Goal: Book appointment/travel/reservation

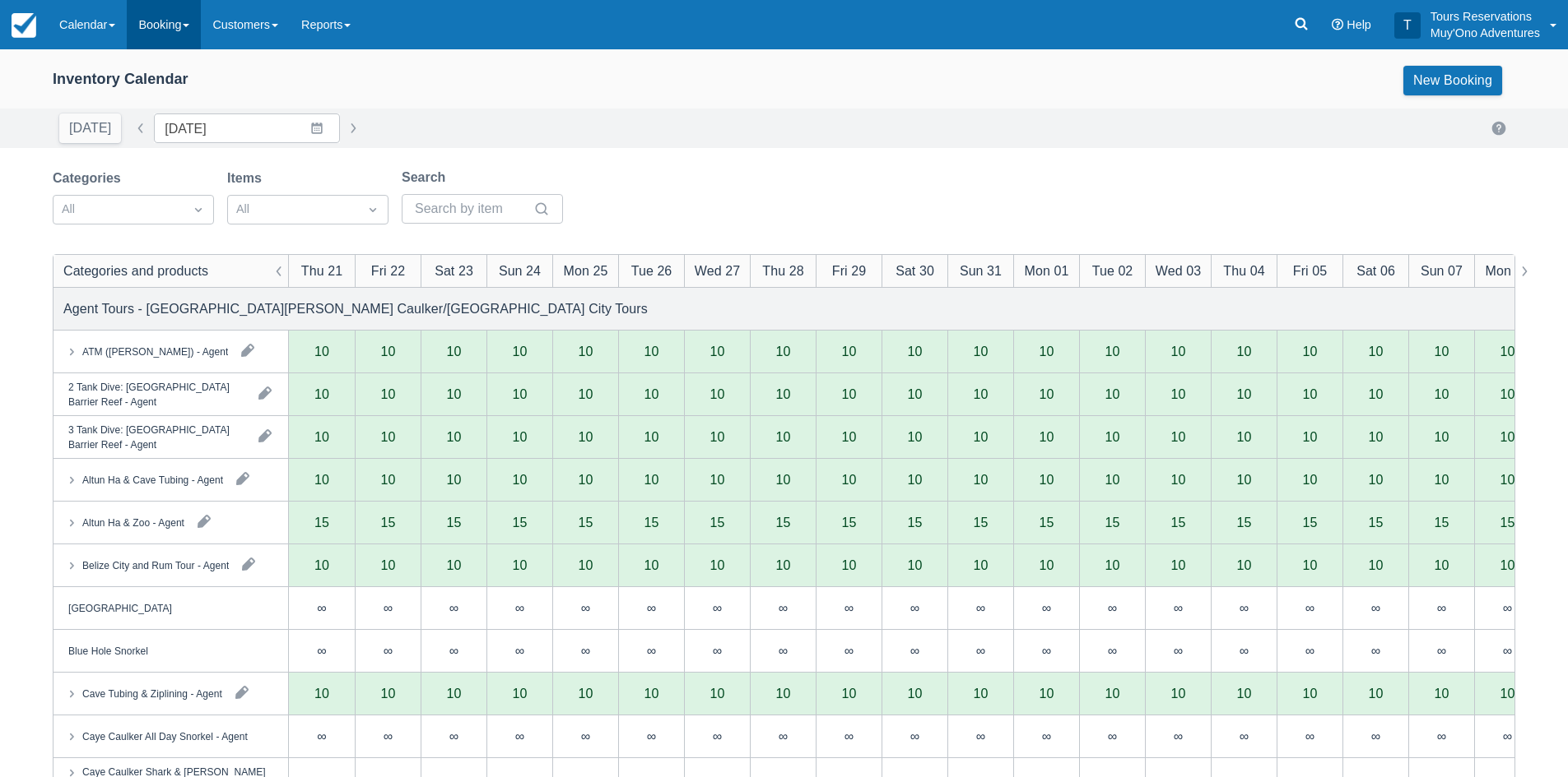
click at [167, 22] on link "Booking" at bounding box center [163, 24] width 74 height 49
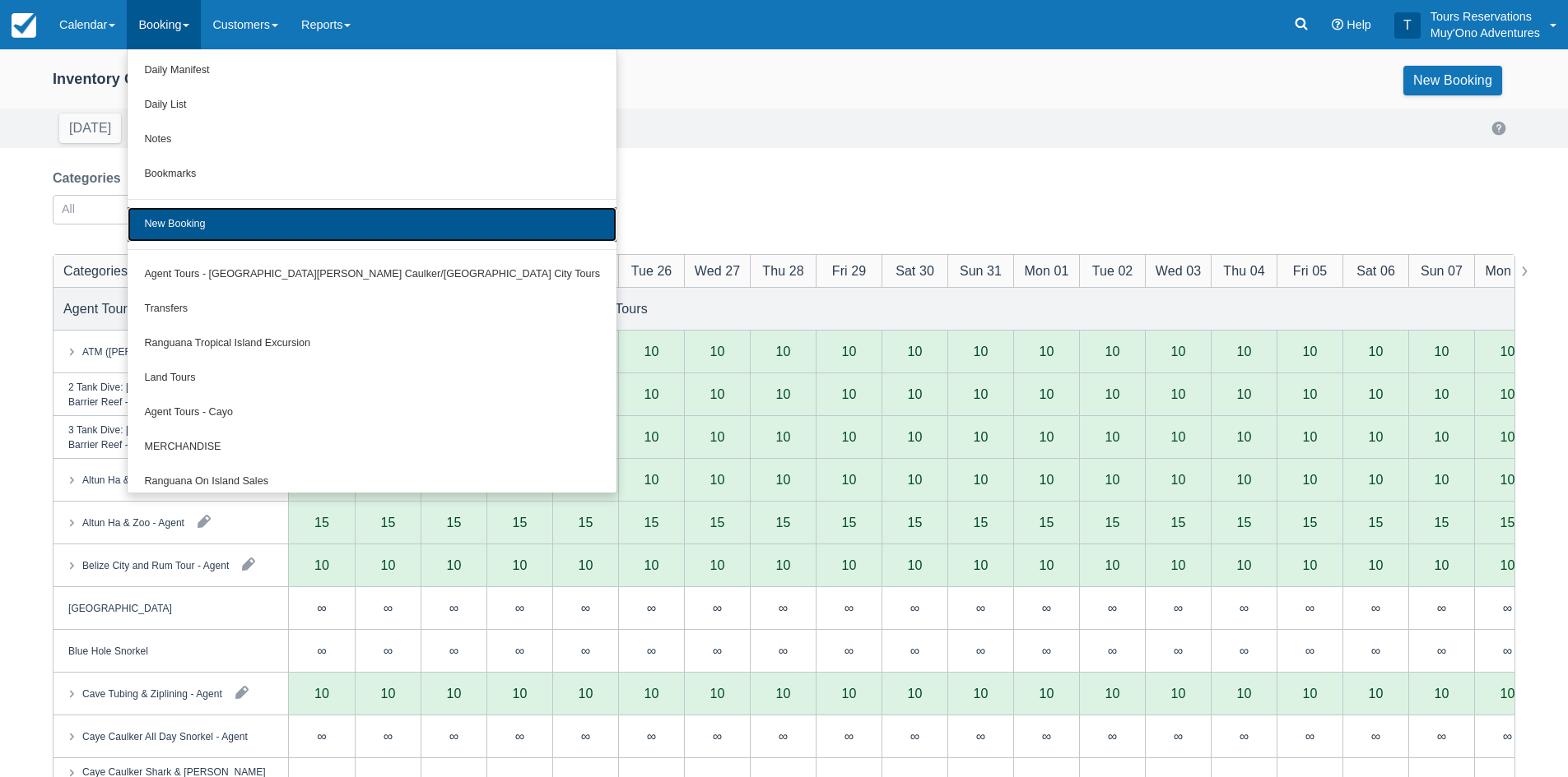
click at [168, 223] on link "New Booking" at bounding box center [372, 225] width 489 height 35
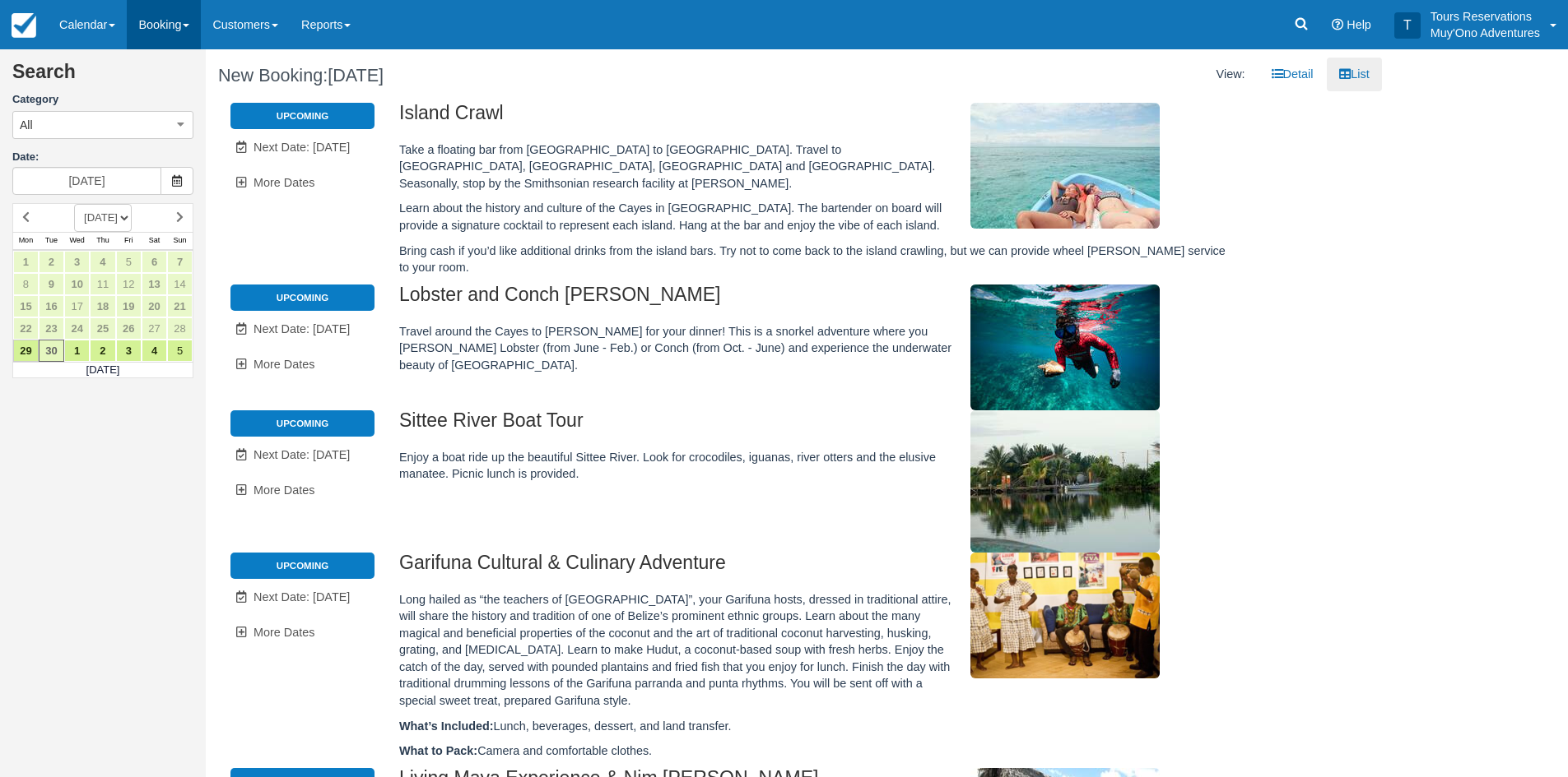
click at [160, 31] on link "Booking" at bounding box center [163, 24] width 74 height 49
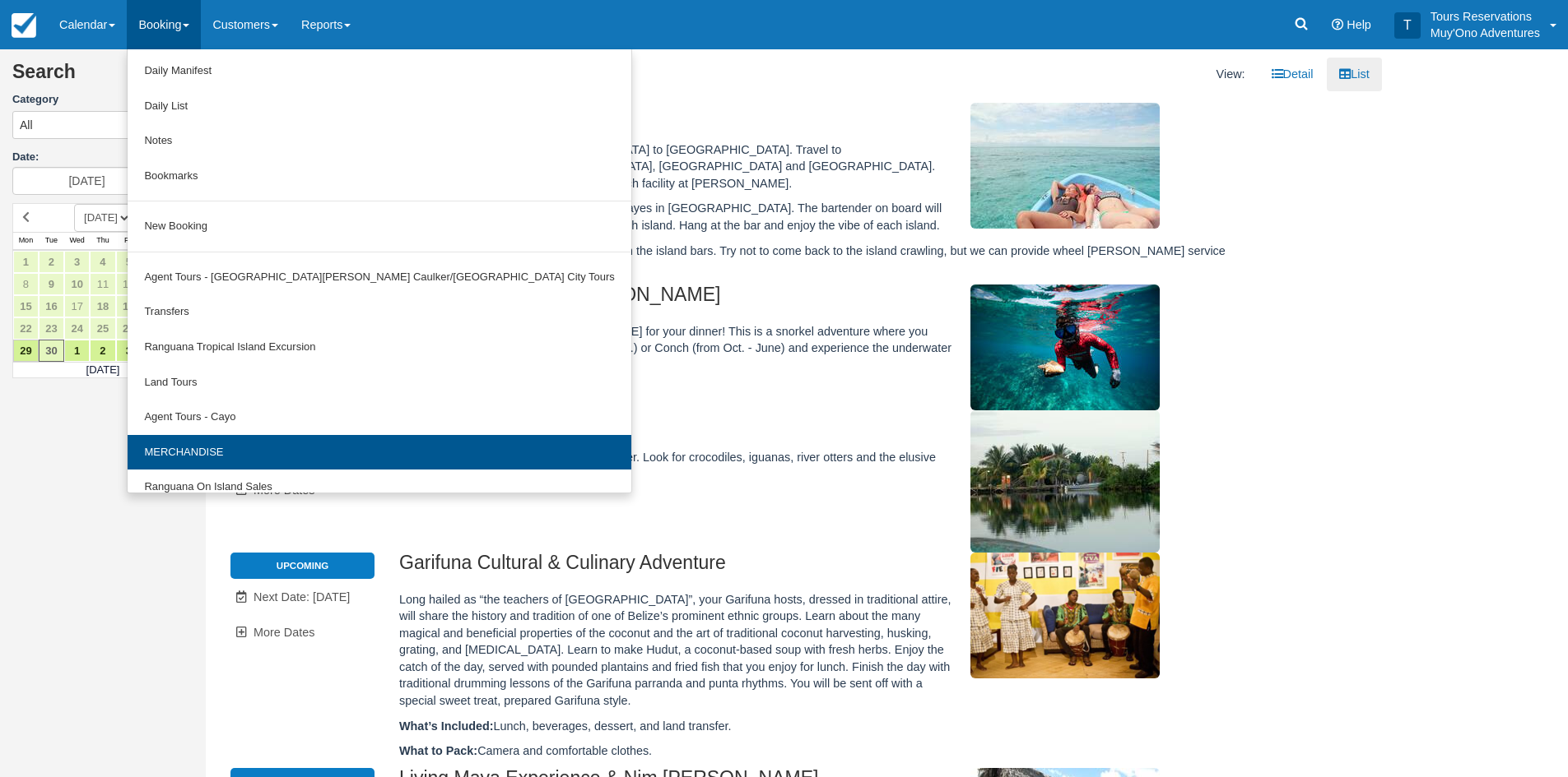
scroll to position [51, 0]
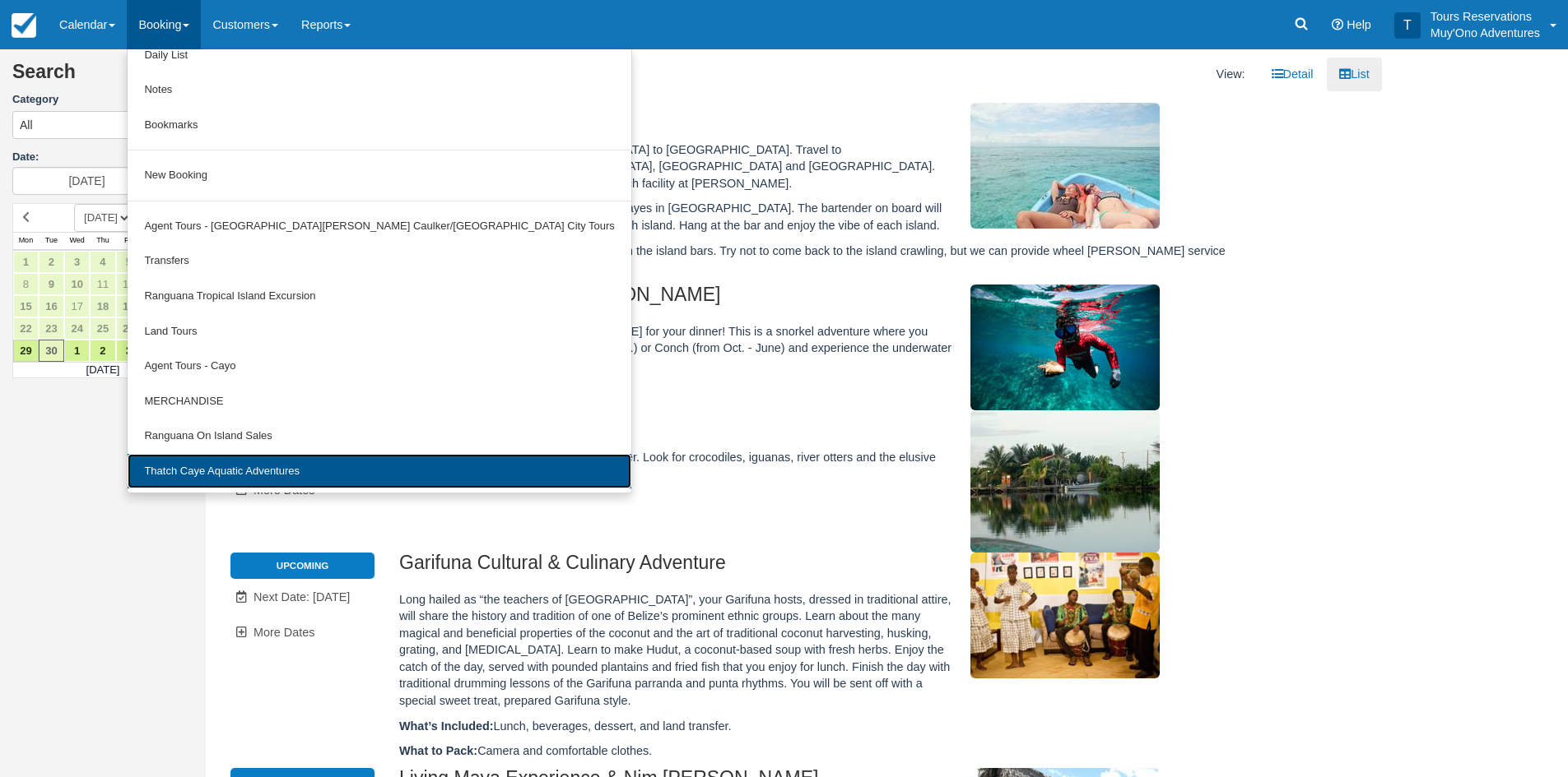
click at [187, 461] on link "Thatch Caye Aquatic Adventures" at bounding box center [379, 471] width 503 height 36
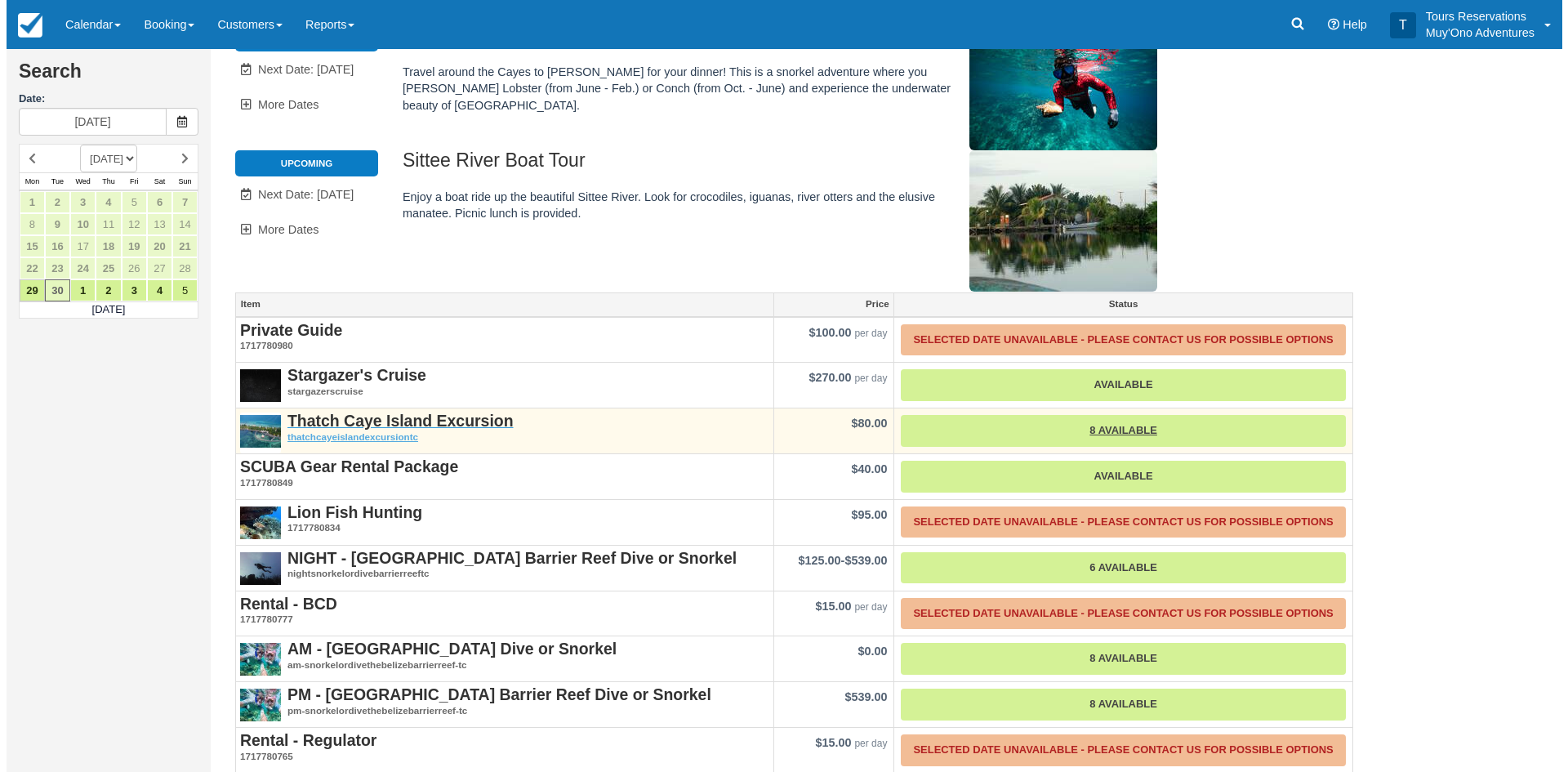
scroll to position [258, 0]
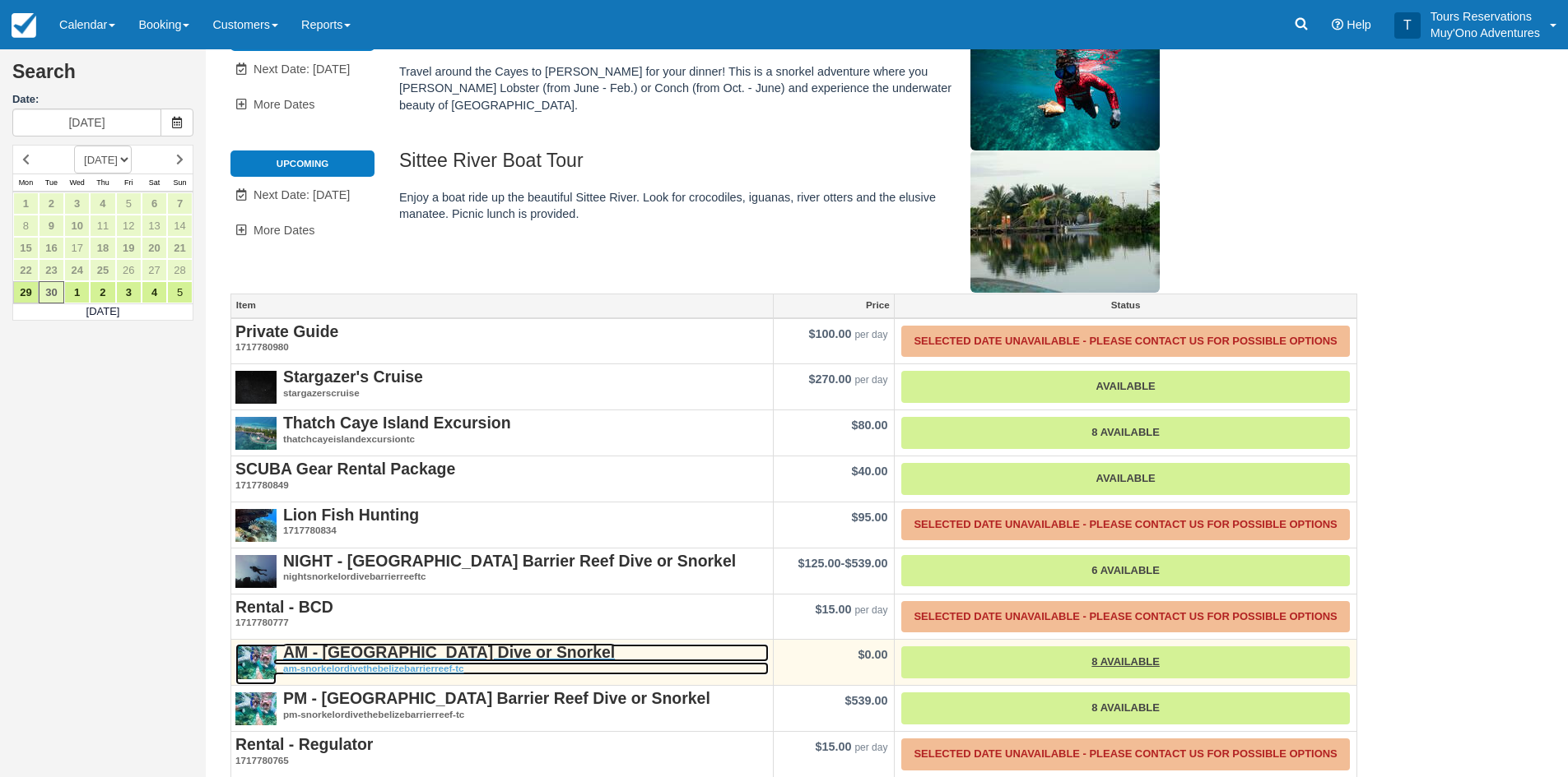
click at [437, 662] on em "am-snorkelordivethebelizebarrierreef-tc" at bounding box center [502, 669] width 533 height 14
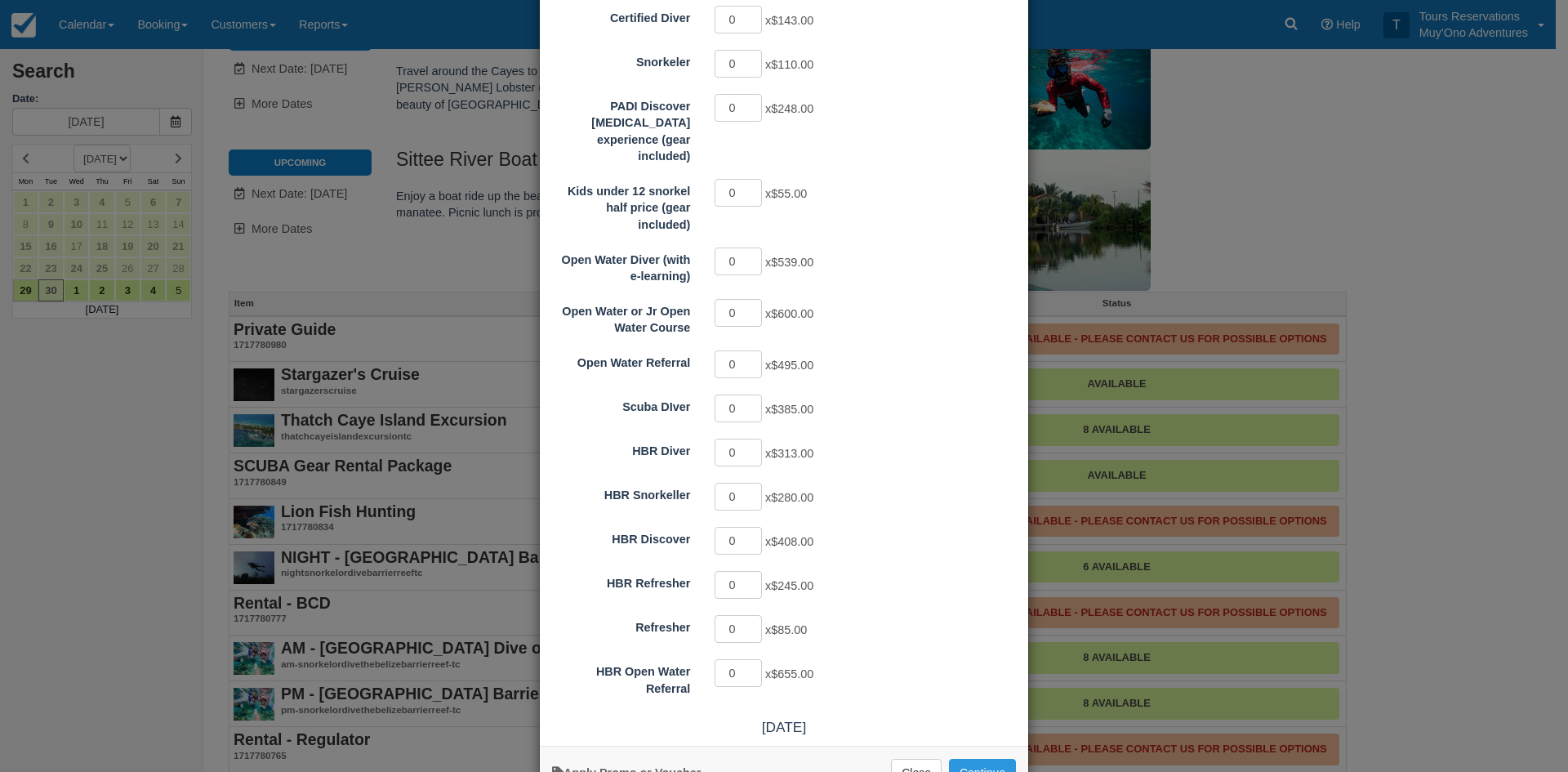
scroll to position [245, 0]
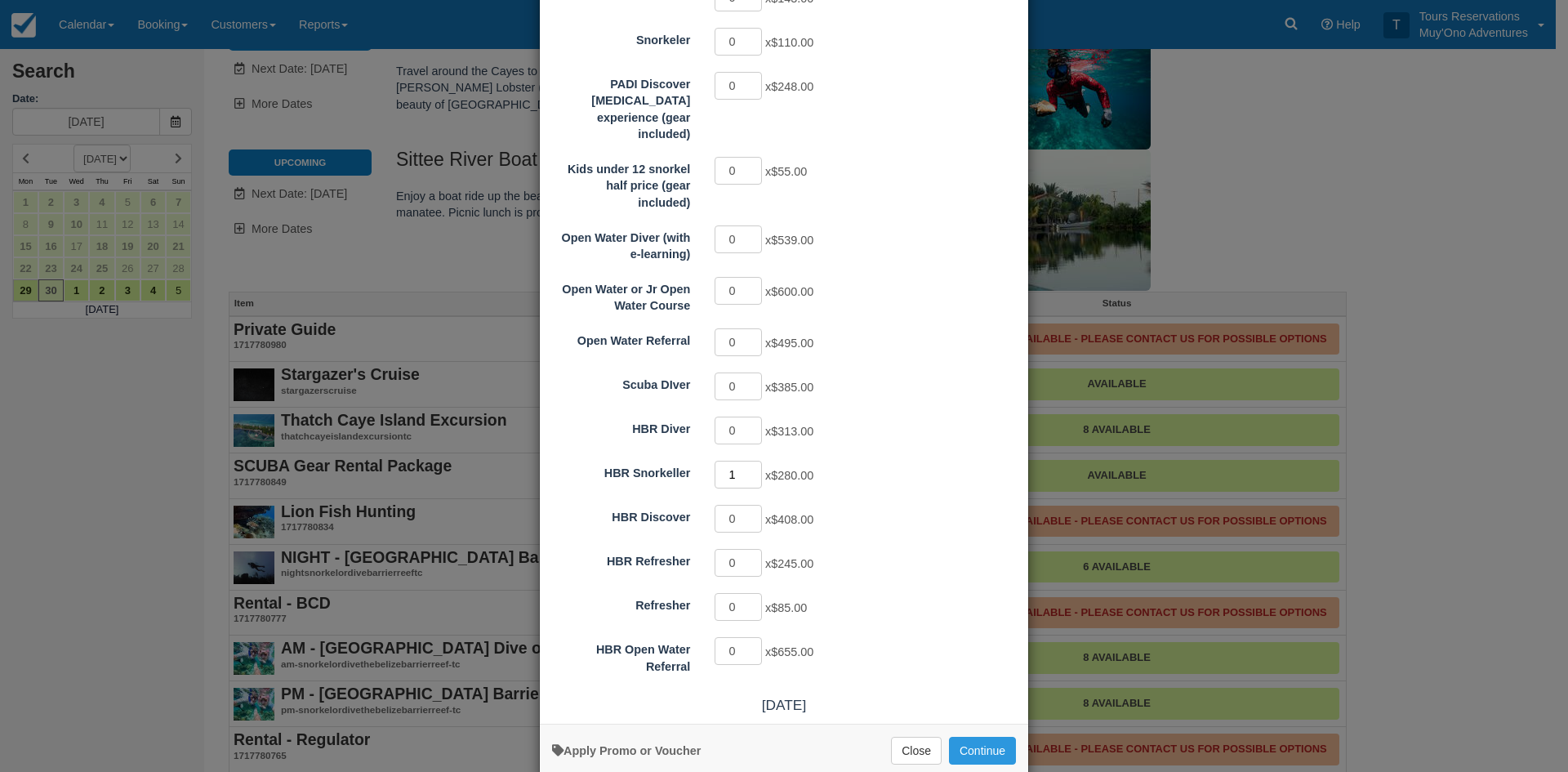
click at [747, 461] on input "1" at bounding box center [738, 474] width 47 height 28
click at [748, 461] on input "2" at bounding box center [738, 474] width 47 height 28
click at [748, 461] on input "3" at bounding box center [738, 474] width 47 height 28
click at [748, 461] on input "4" at bounding box center [738, 474] width 47 height 28
type input "5"
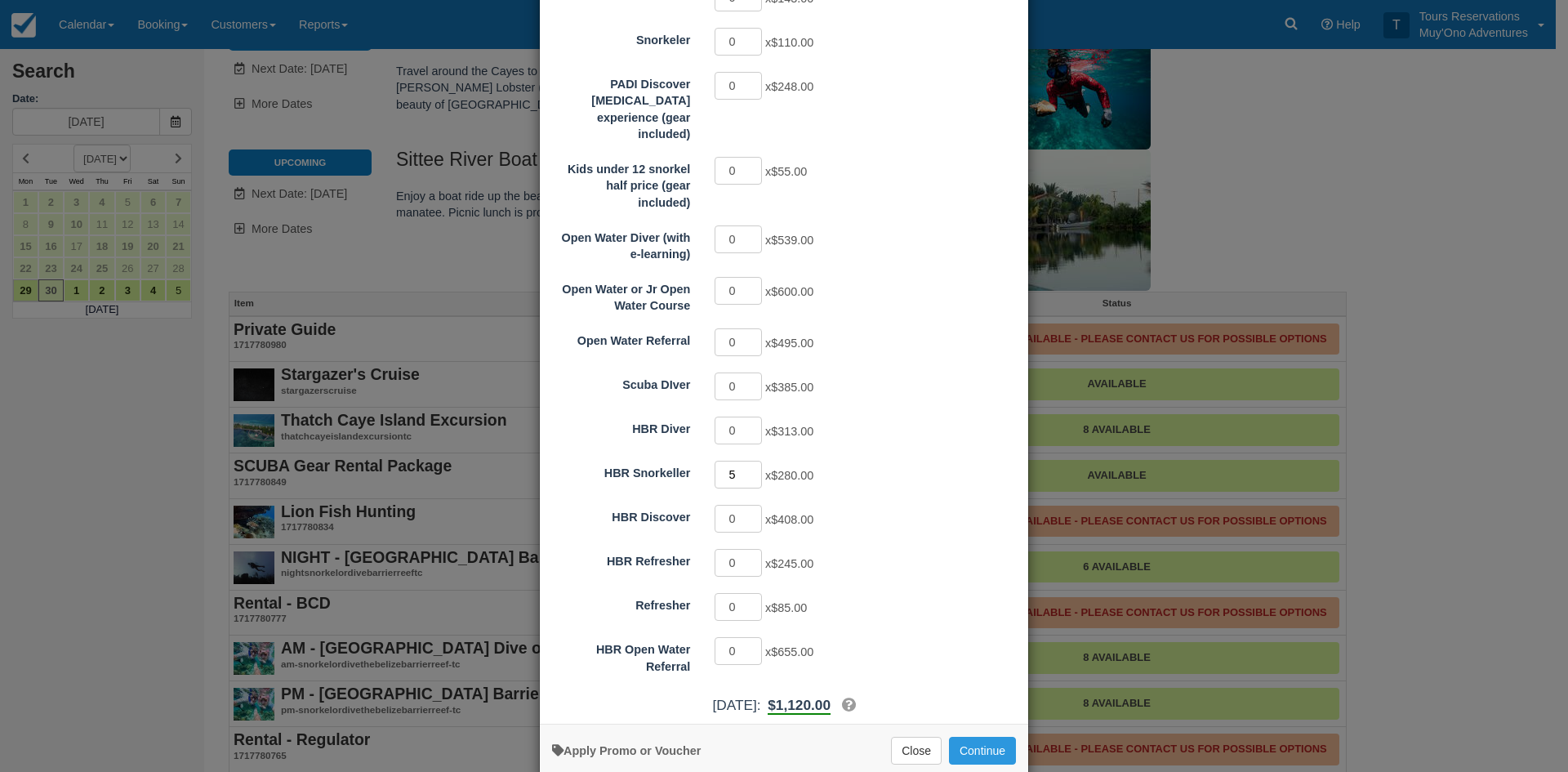
click at [748, 461] on input "5" at bounding box center [738, 474] width 47 height 28
click at [967, 737] on button "Continue" at bounding box center [983, 751] width 67 height 28
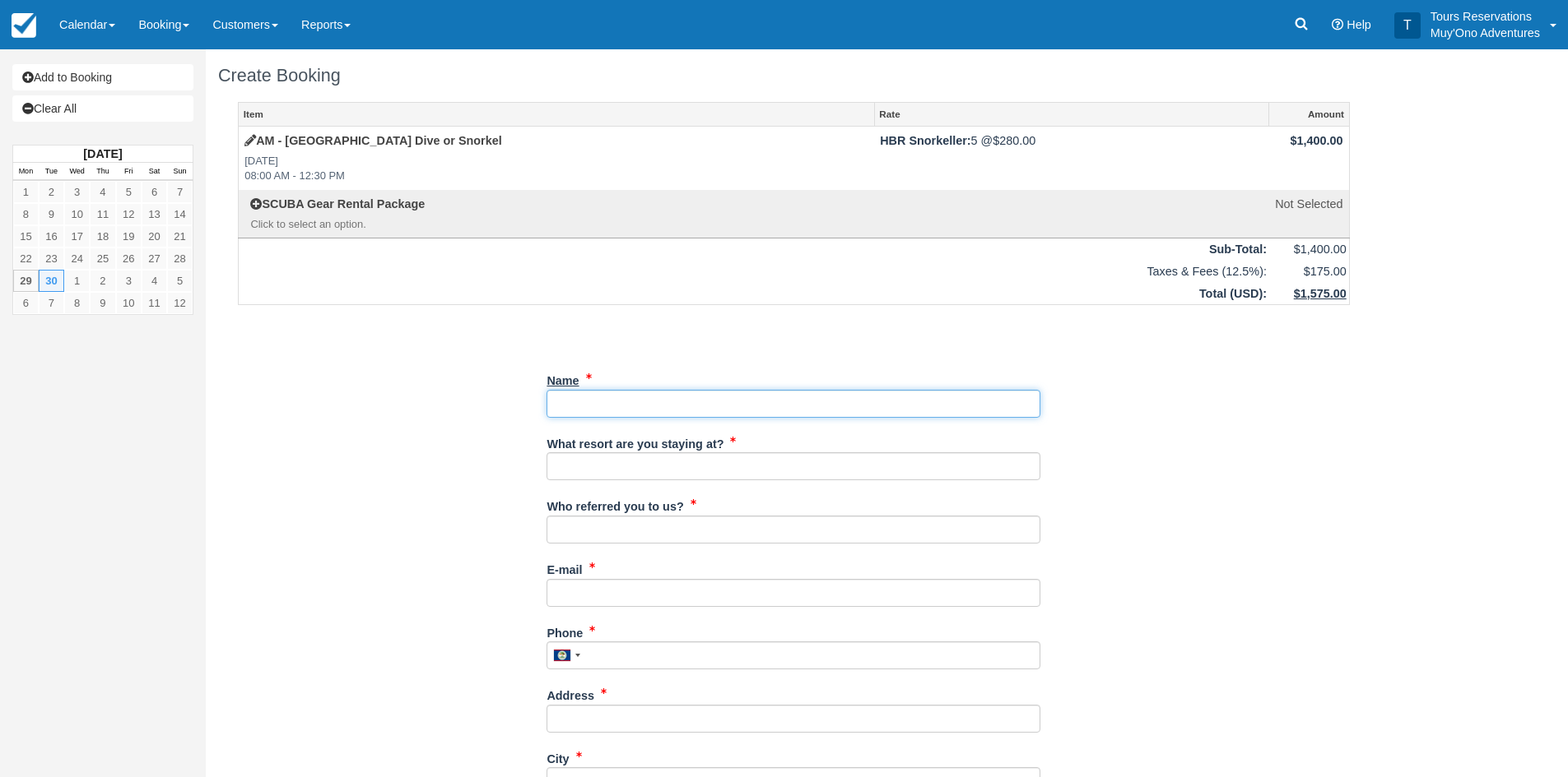
drag, startPoint x: 556, startPoint y: 410, endPoint x: 553, endPoint y: 379, distance: 31.1
click at [556, 410] on input "Name" at bounding box center [793, 404] width 493 height 28
click at [648, 412] on input "Name" at bounding box center [793, 404] width 493 height 28
paste input "Andrew Robbins"
type input "Andrew Robbins"
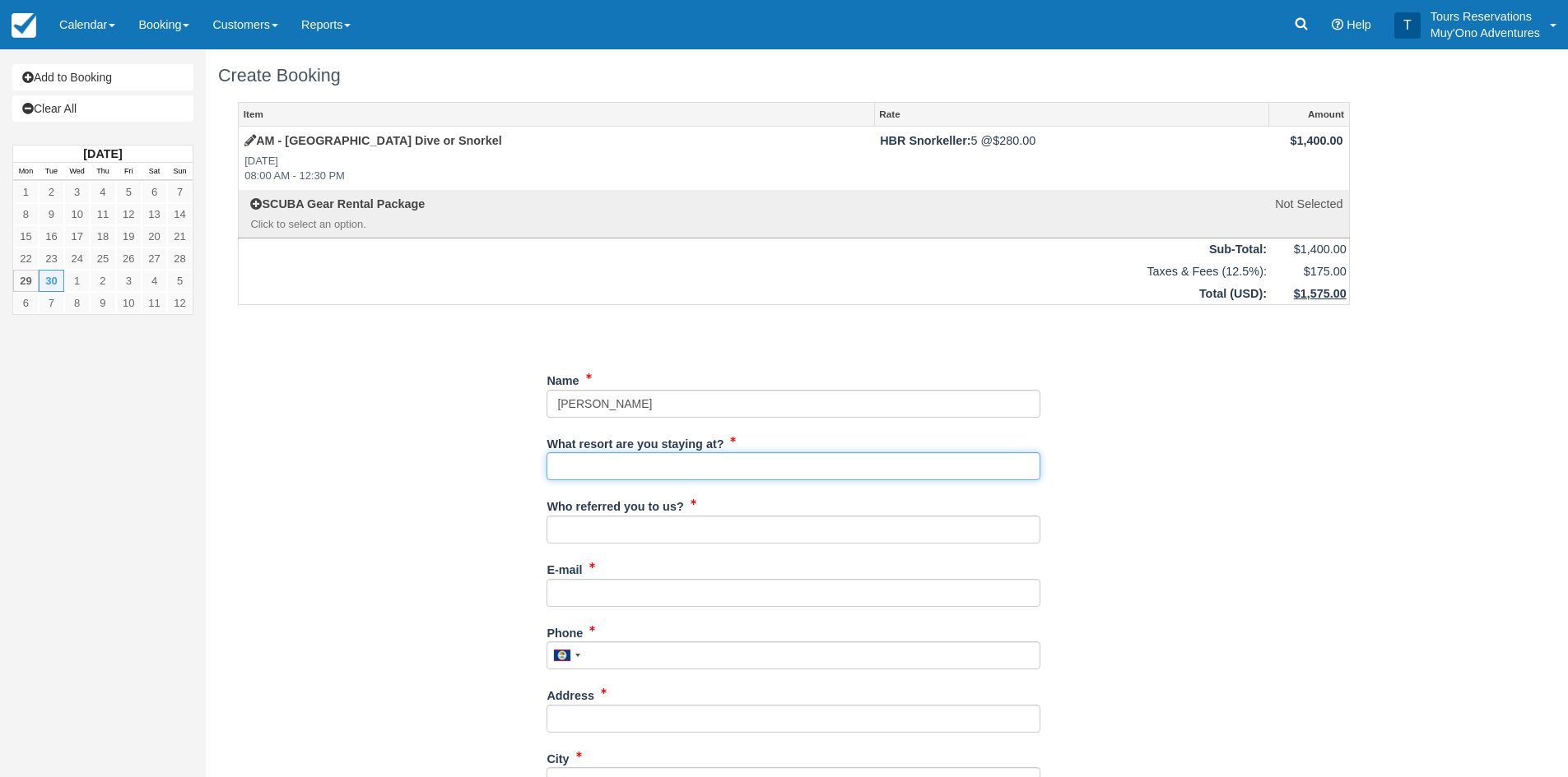
click at [625, 470] on input "What resort are you staying at?" at bounding box center [793, 466] width 493 height 28
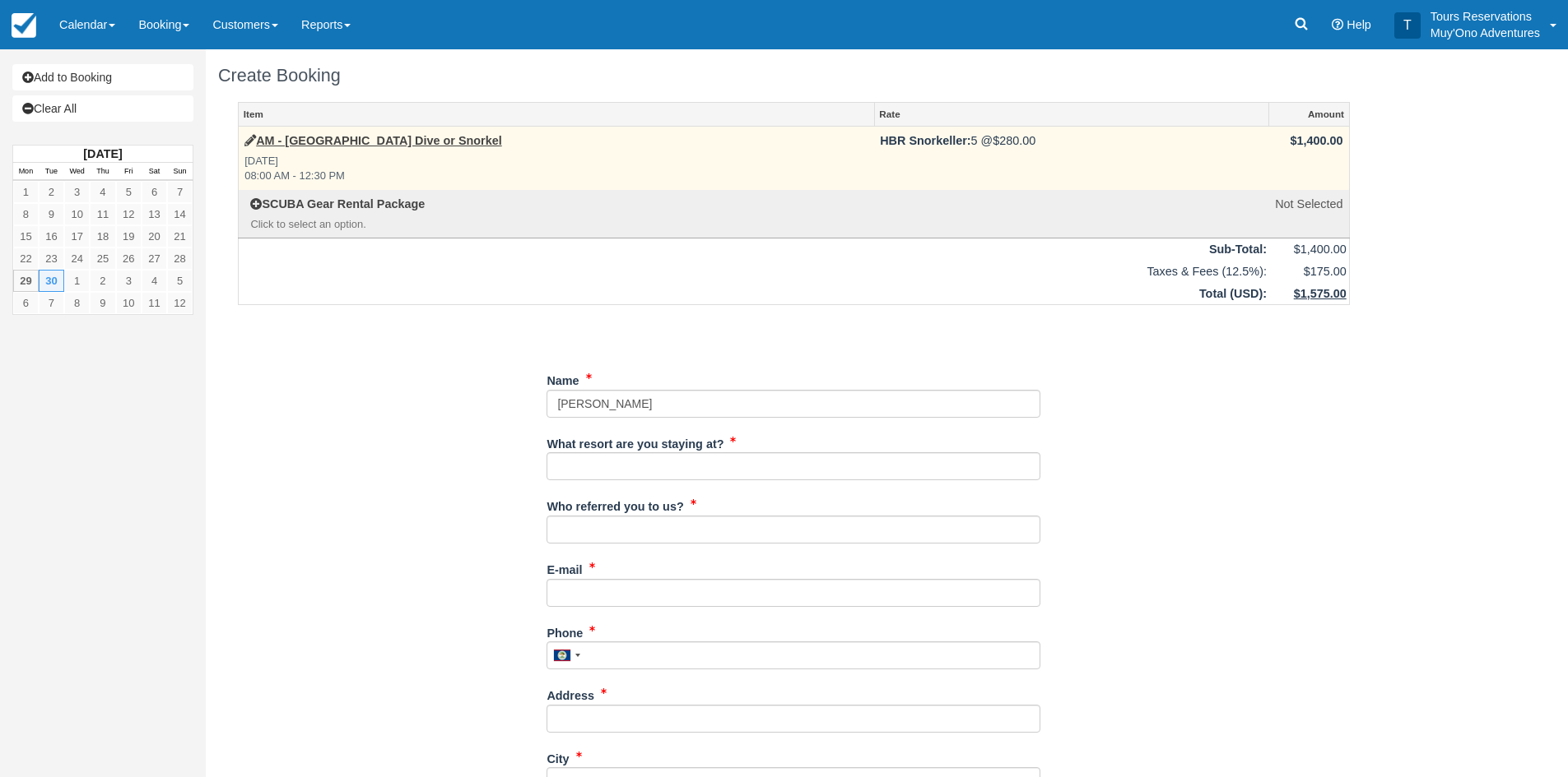
click at [337, 149] on td "AM - Belize Barrier Reef Dive or Snorkel Tue Sep 30, 2025 08:00 AM - 12:30 PM" at bounding box center [557, 158] width 636 height 63
click at [355, 146] on link "AM - [GEOGRAPHIC_DATA] Dive or Snorkel" at bounding box center [373, 140] width 258 height 13
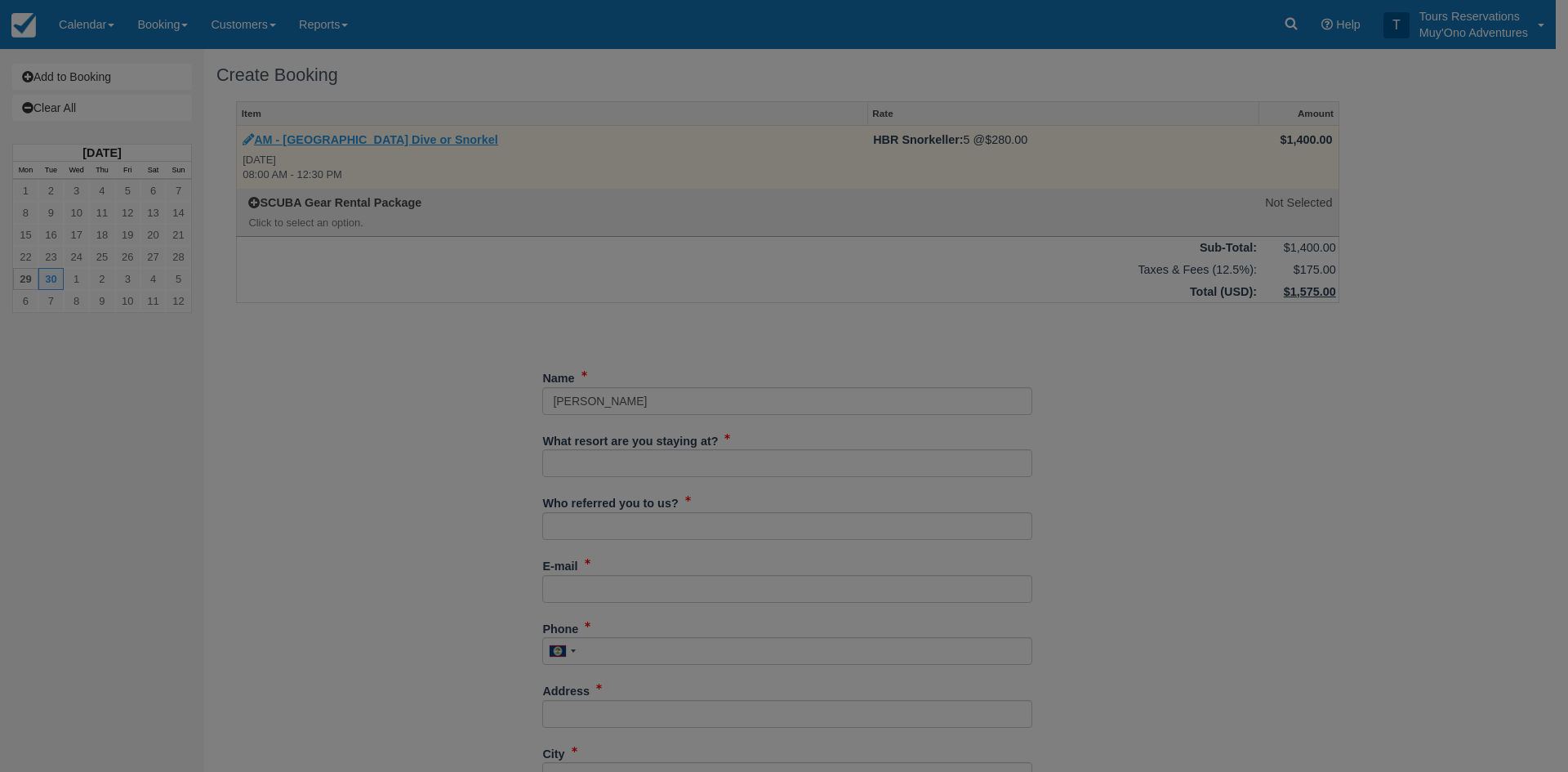
click at [353, 135] on body "Menu Calendar Booking Customer Inventory Booking Daily Manifest Daily List Note…" at bounding box center [784, 386] width 1568 height 772
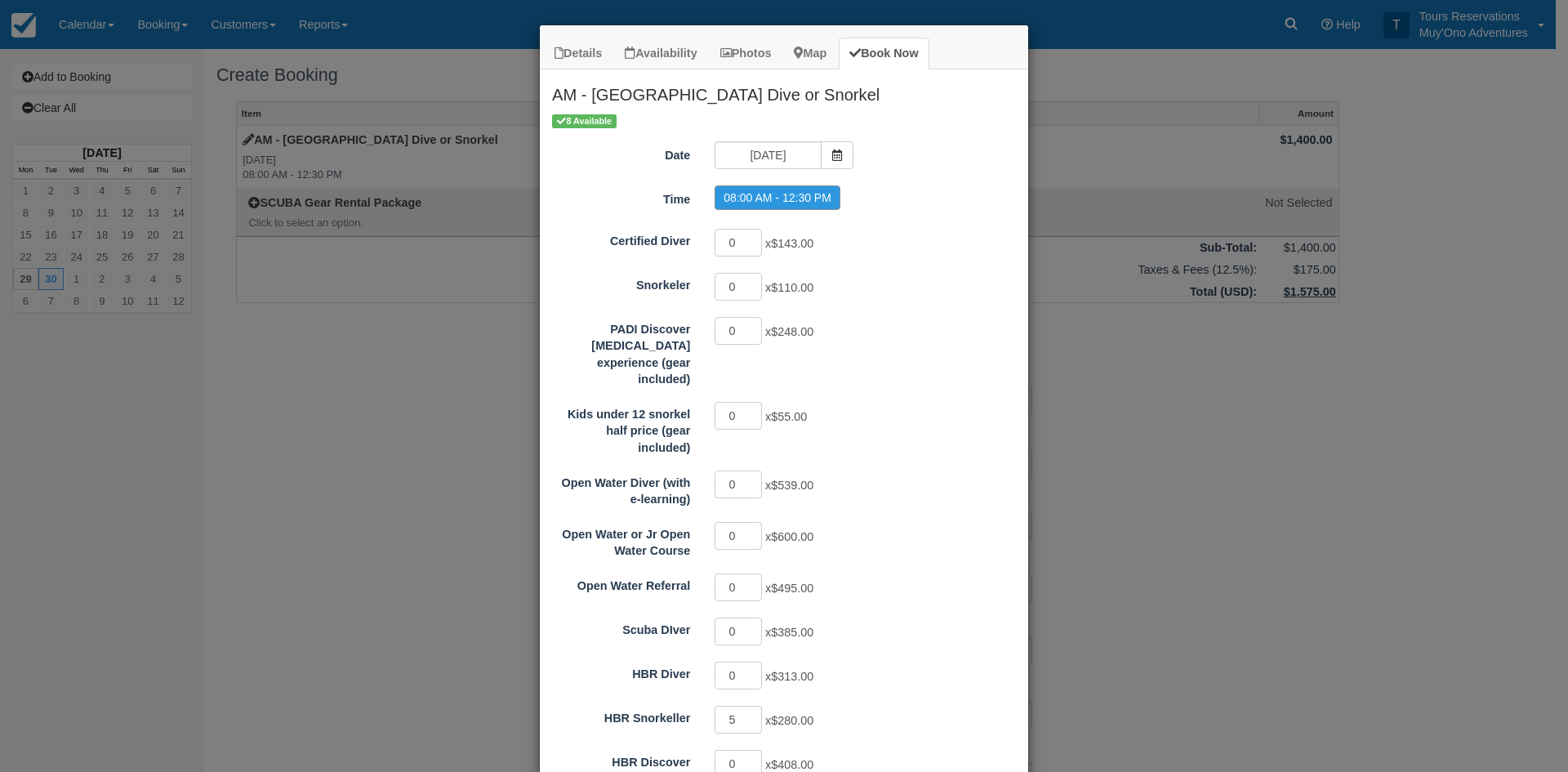
click at [803, 191] on label "08:00 AM - 12:30 PM" at bounding box center [778, 198] width 126 height 24
click at [835, 153] on icon "Item Modal" at bounding box center [836, 154] width 11 height 11
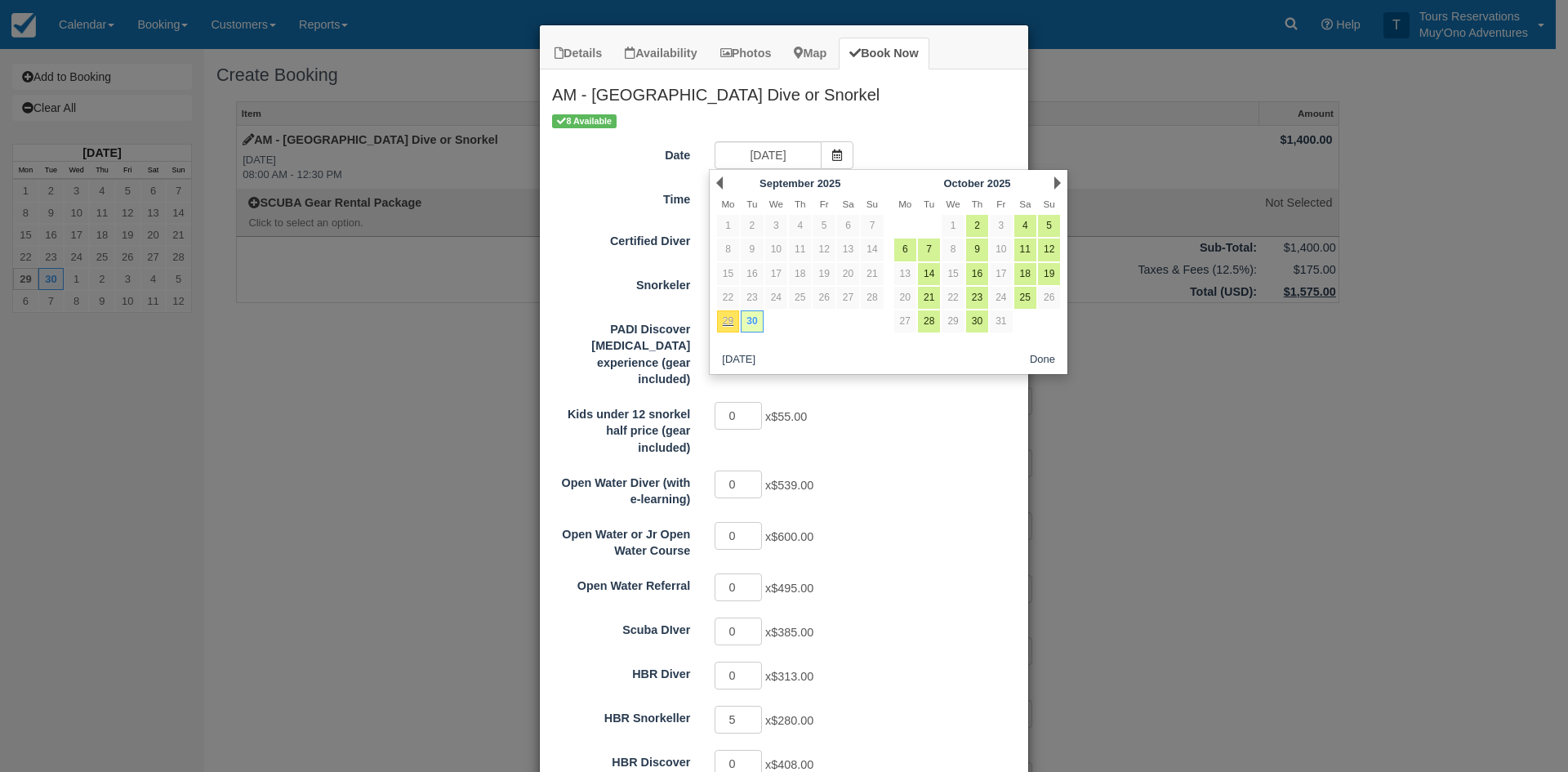
click at [1058, 191] on div "Next October 2025" at bounding box center [978, 183] width 178 height 23
click at [1052, 181] on div "Next October 2025" at bounding box center [978, 183] width 178 height 23
click at [1057, 181] on link "Next" at bounding box center [1058, 183] width 7 height 13
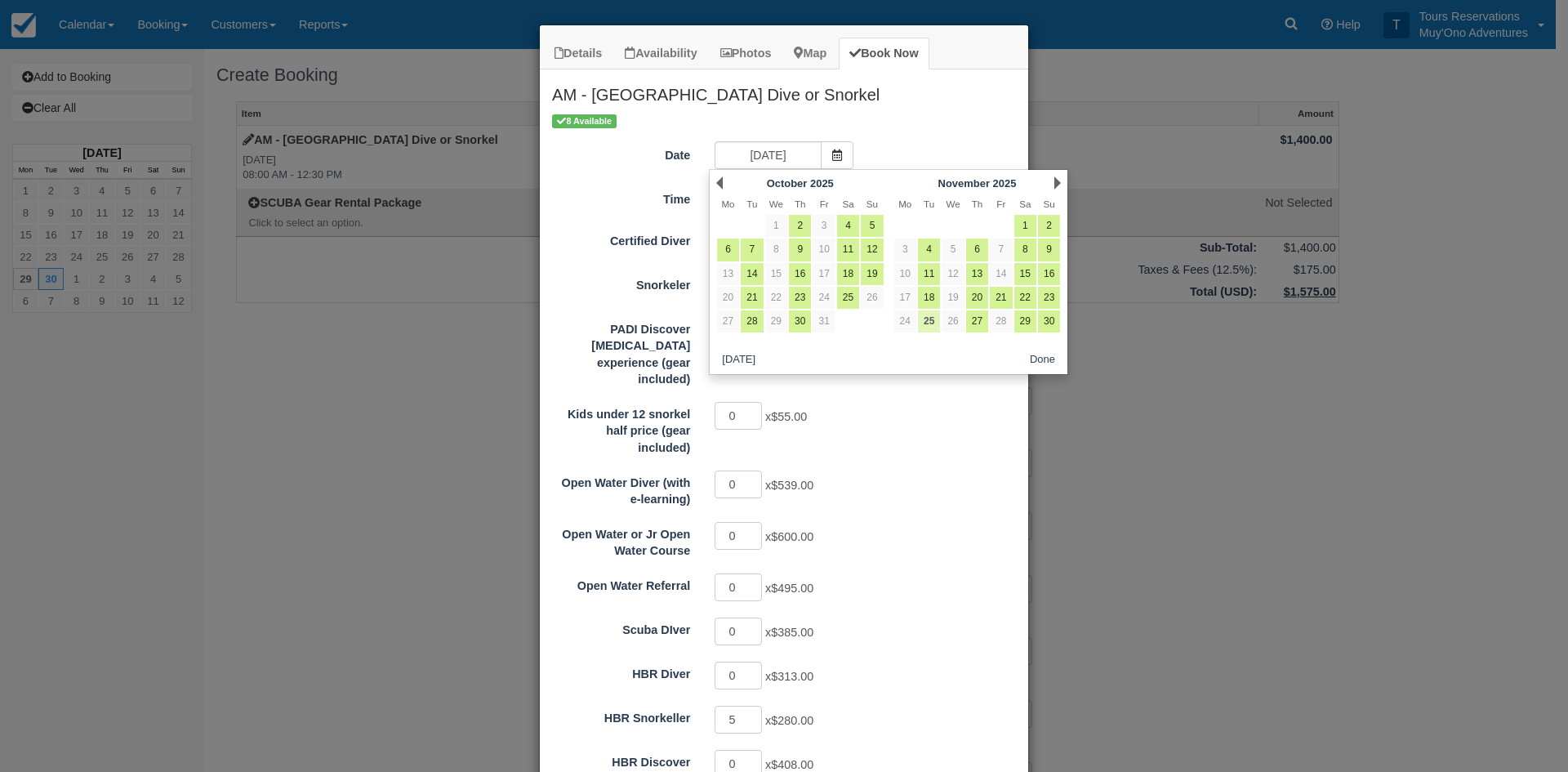
click at [934, 323] on link "25" at bounding box center [929, 322] width 22 height 22
type input "11/25/25"
radio input "false"
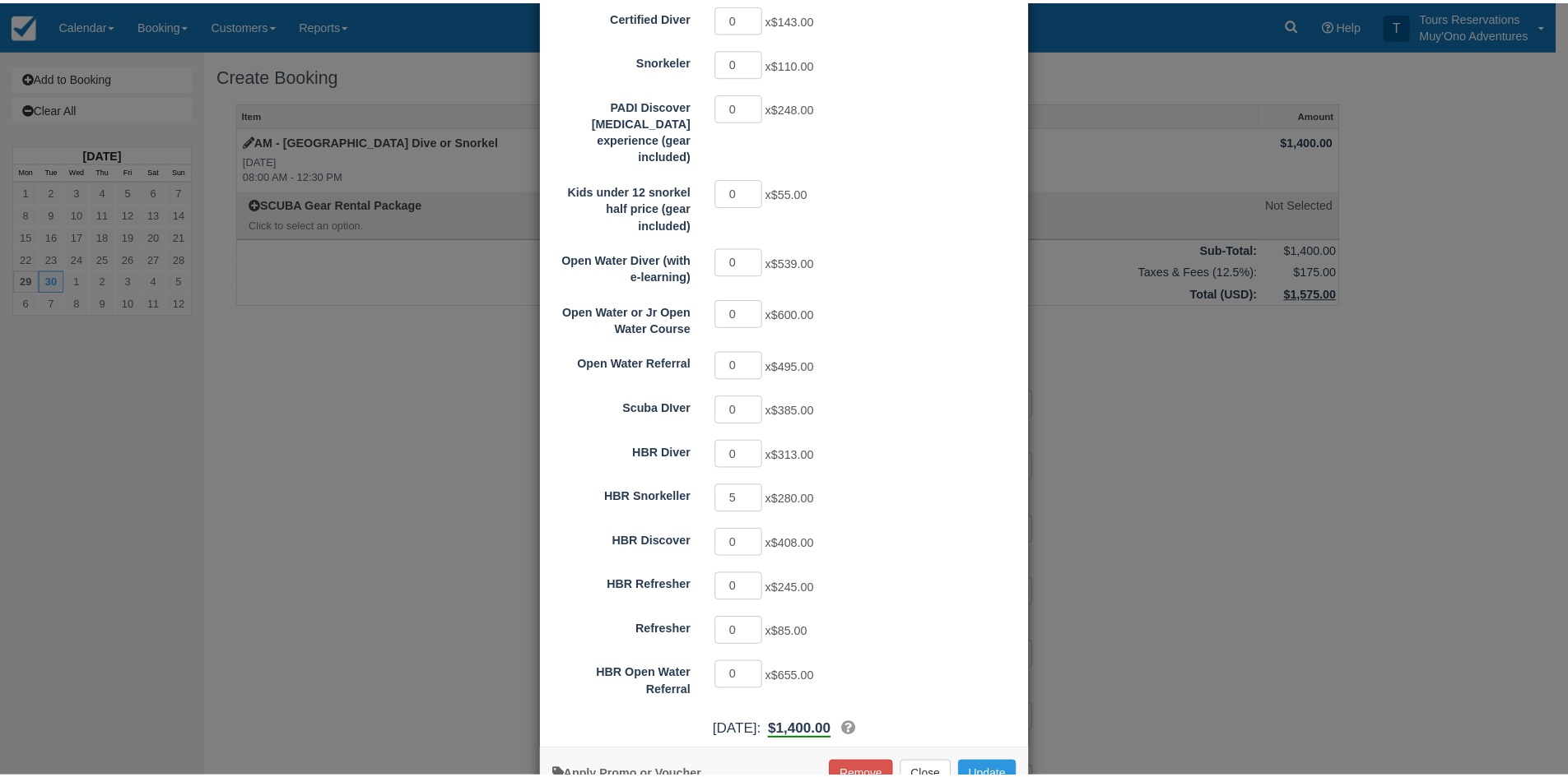
scroll to position [260, 0]
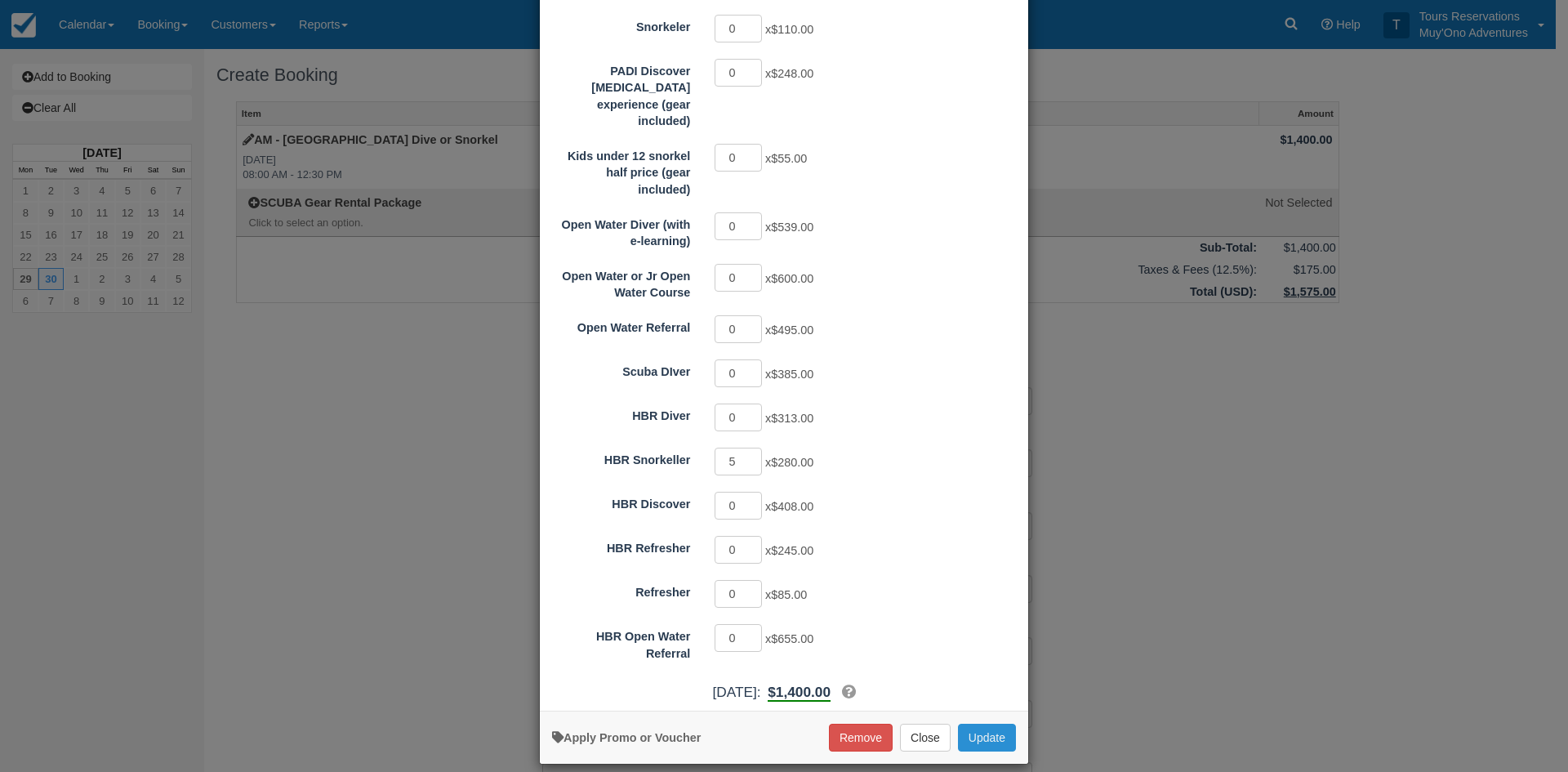
click at [1003, 724] on button "Update" at bounding box center [986, 737] width 58 height 28
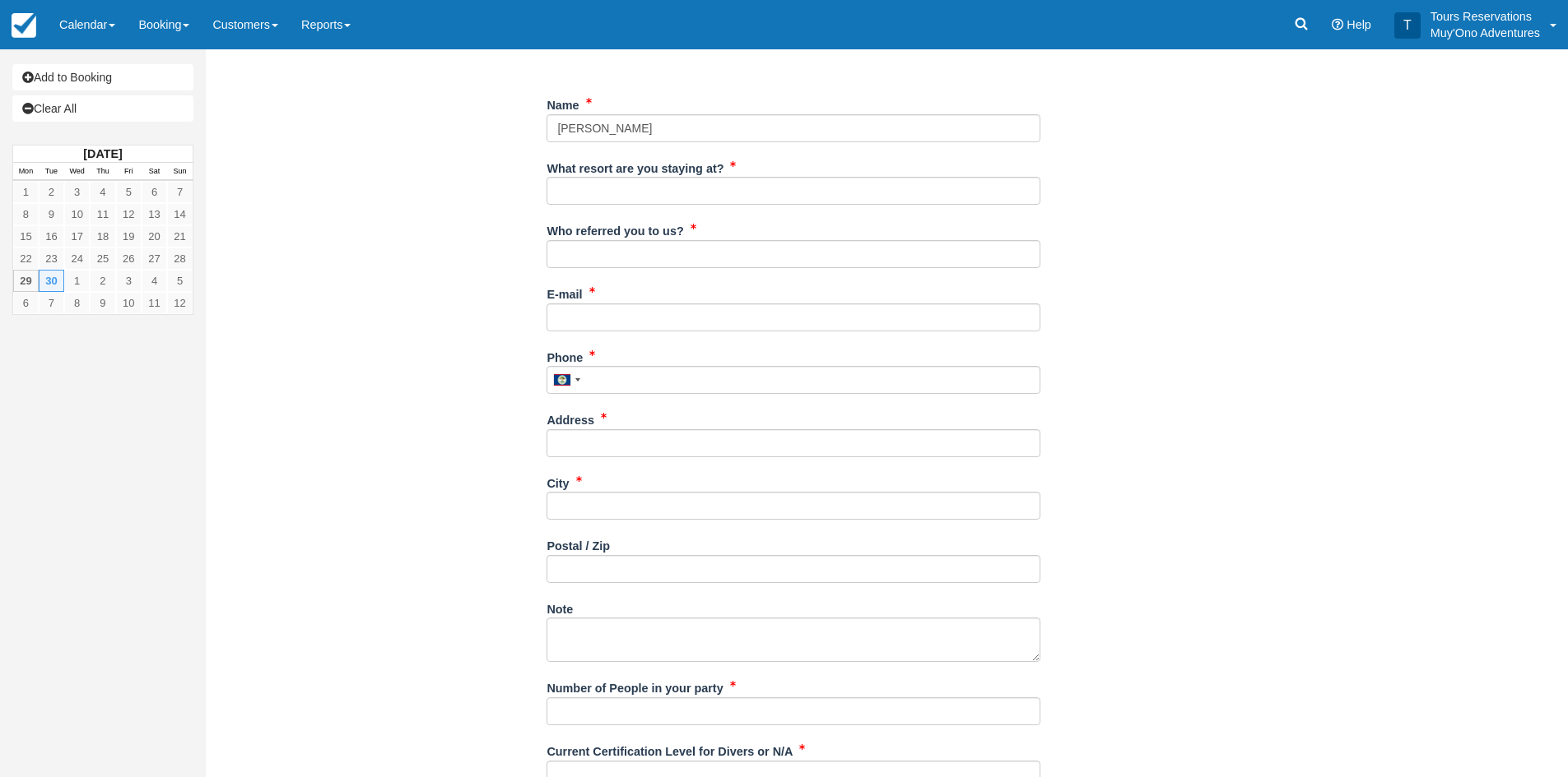
scroll to position [247, 0]
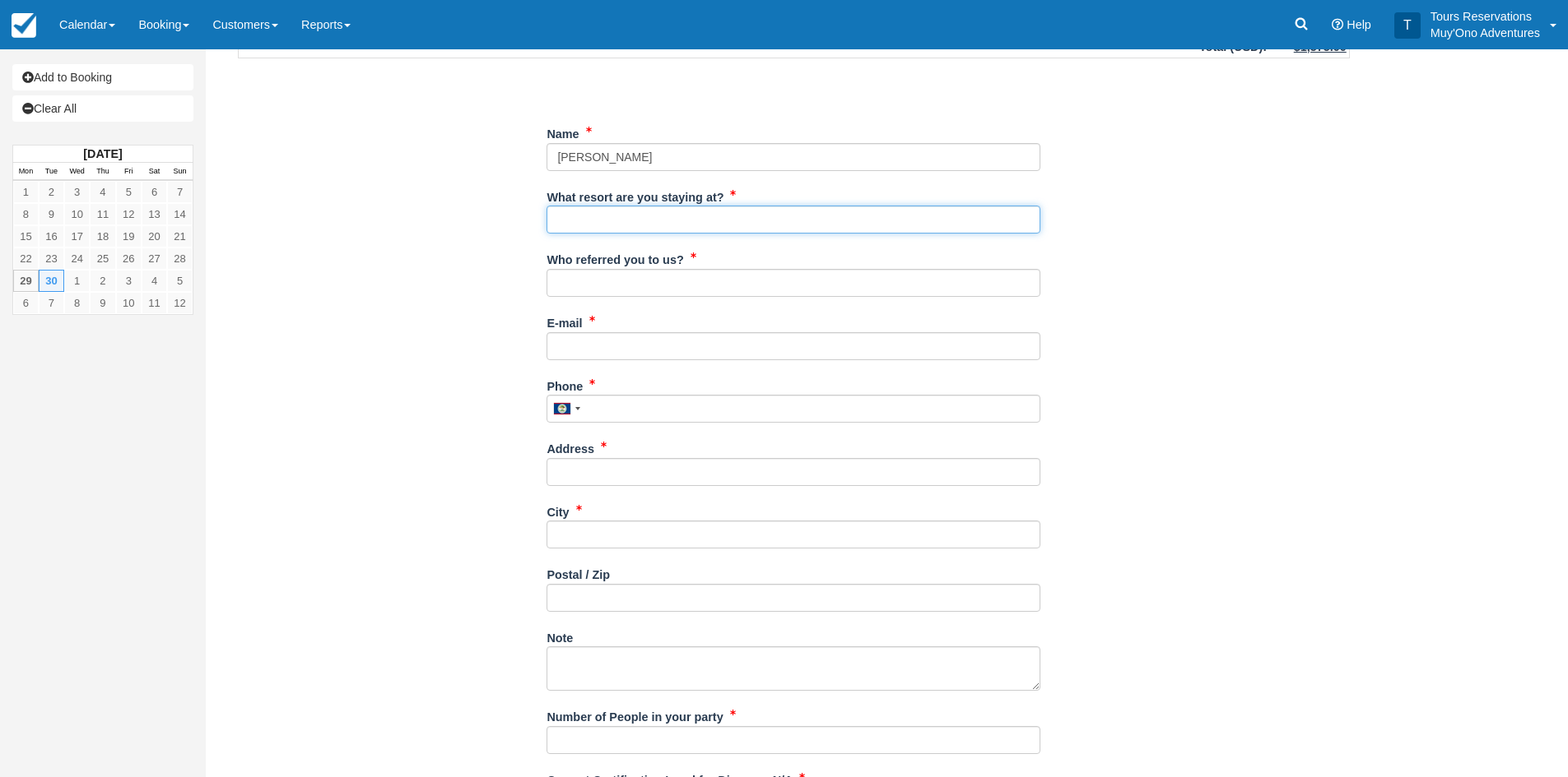
click at [624, 227] on input "What resort are you staying at?" at bounding box center [793, 220] width 493 height 28
click at [1268, 251] on div "Item Rate Amount AM - Belize Barrier Reef Dive or Snorkel Tue Nov 25, 2025 08:0…" at bounding box center [793, 475] width 1151 height 1240
click at [661, 217] on input "What resort are you staying at?" at bounding box center [793, 220] width 493 height 28
type input "[PERSON_NAME][GEOGRAPHIC_DATA]"
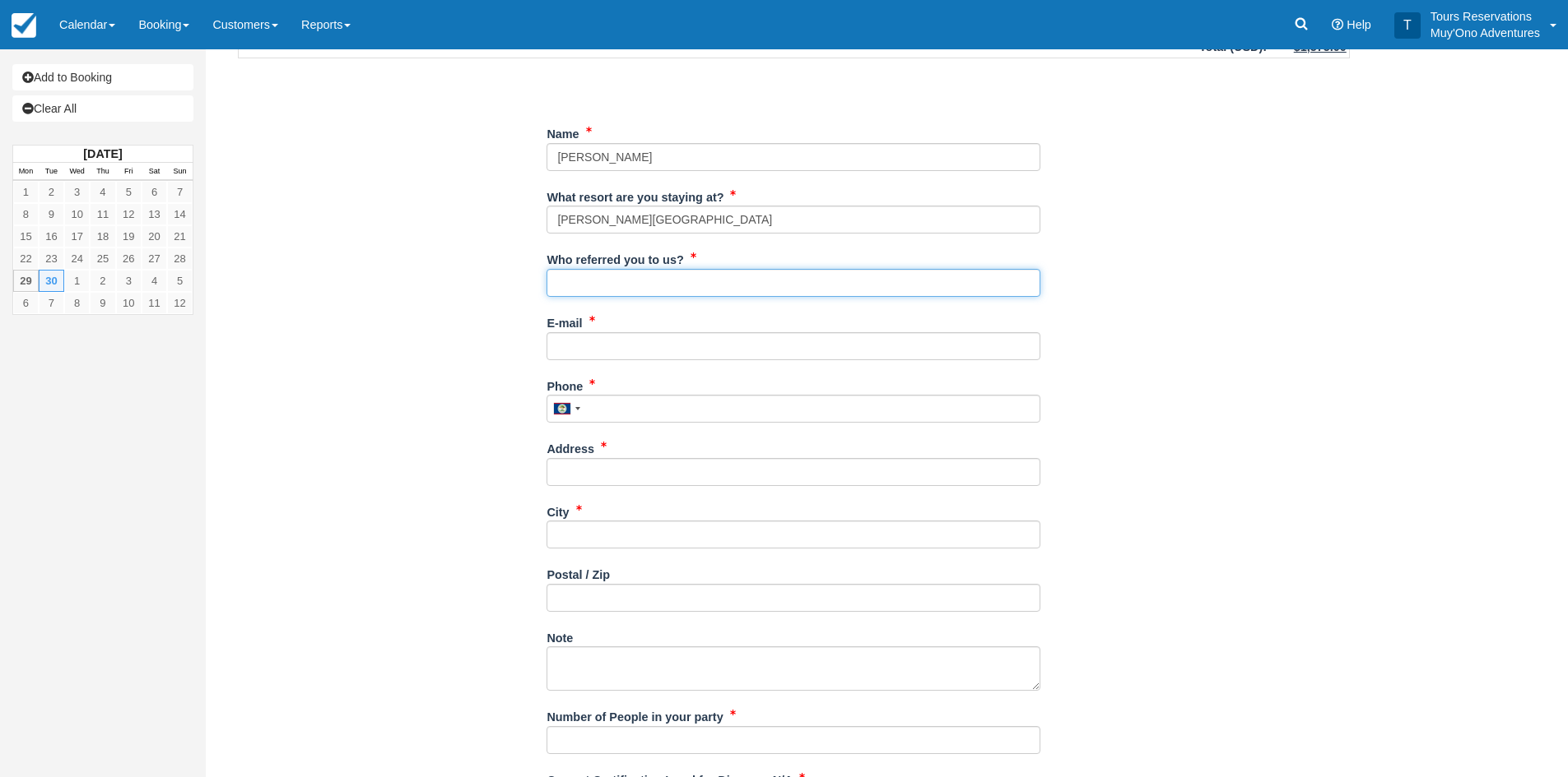
click at [568, 275] on input "Who referred you to us?" at bounding box center [793, 283] width 493 height 28
type input "Denise R"
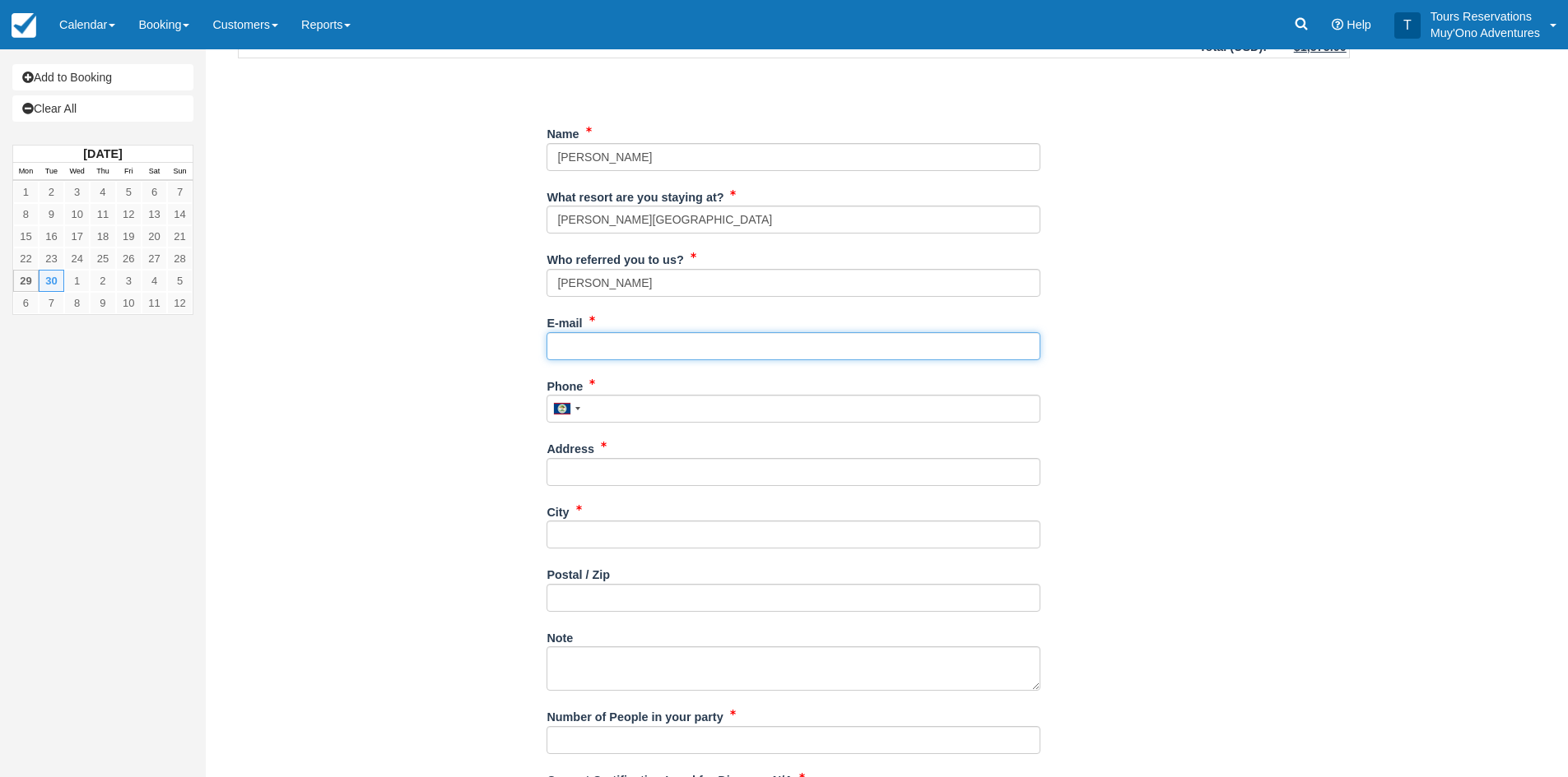
click at [586, 352] on input "E-mail" at bounding box center [793, 346] width 493 height 28
click at [568, 337] on input "E-mail" at bounding box center [793, 346] width 493 height 28
paste input "[EMAIL_ADDRESS][DOMAIN_NAME]"
type input "[EMAIL_ADDRESS][DOMAIN_NAME]"
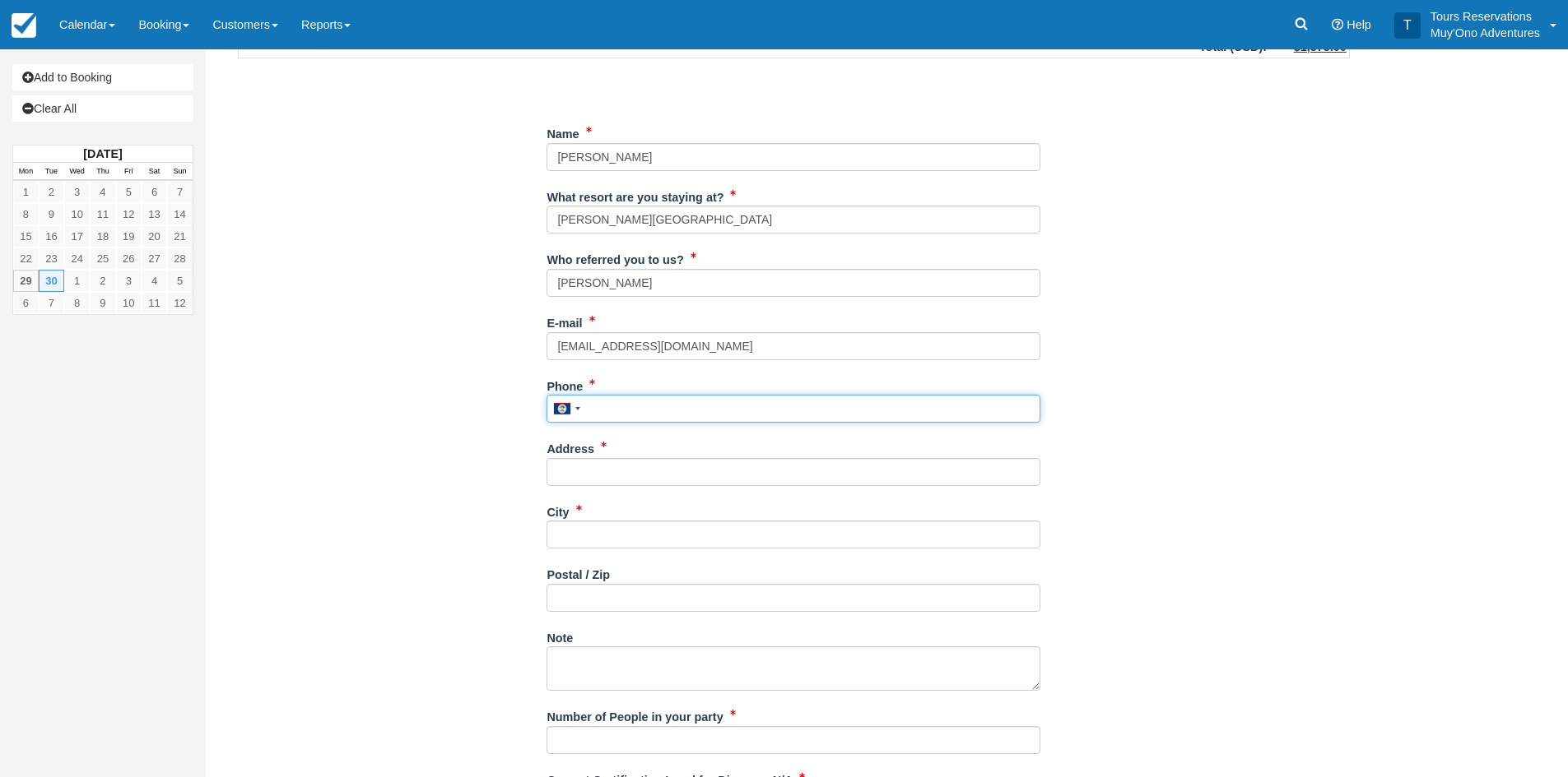
click at [642, 411] on input "Phone" at bounding box center [793, 409] width 493 height 28
click at [657, 408] on input "Phone" at bounding box center [793, 409] width 493 height 28
paste input "(312) 296-3000"
type input "3122963000"
click at [600, 469] on input "Address" at bounding box center [793, 472] width 493 height 28
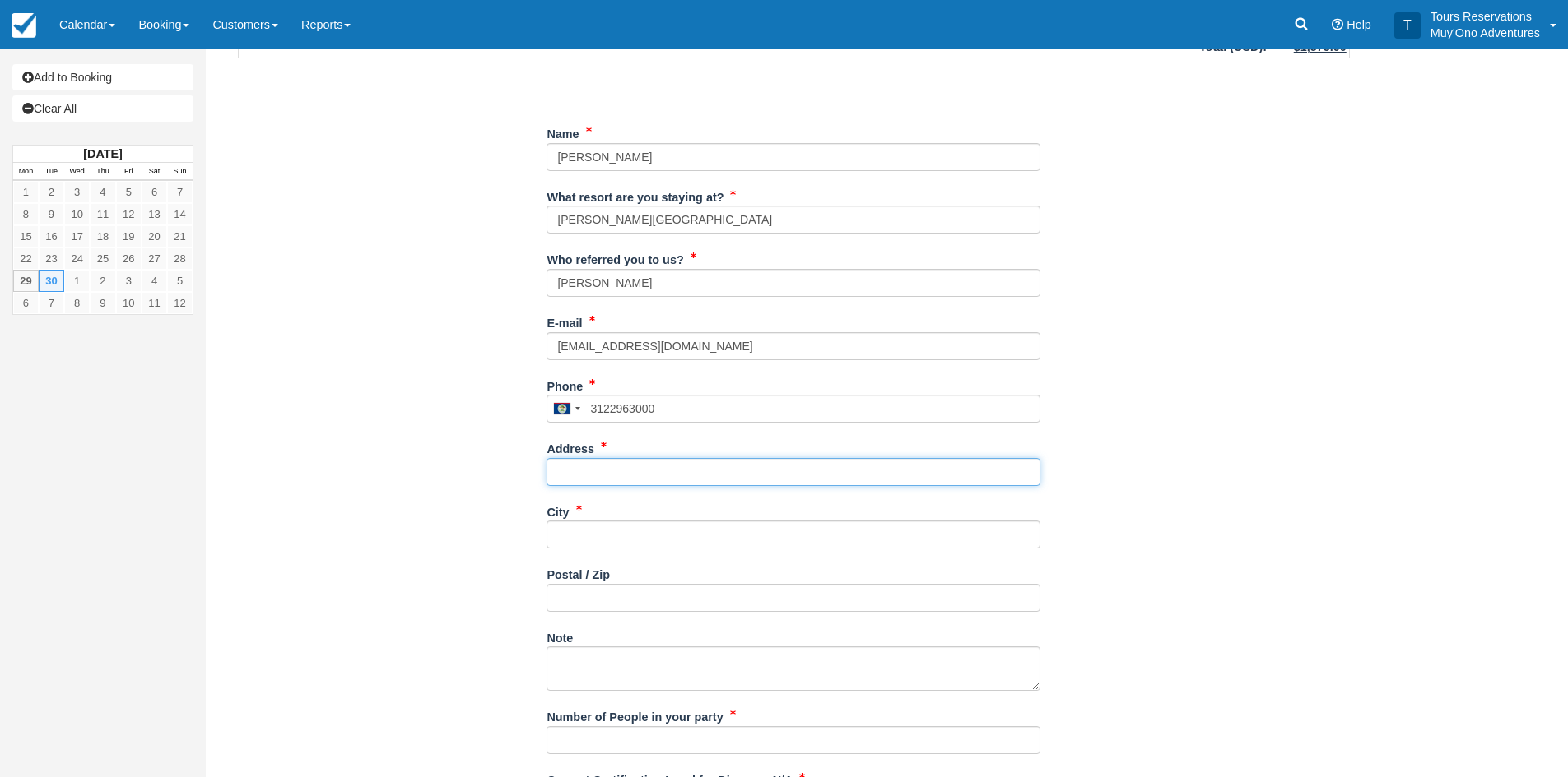
drag, startPoint x: 572, startPoint y: 477, endPoint x: 572, endPoint y: 467, distance: 10.0
click at [572, 476] on input "Address" at bounding box center [793, 472] width 493 height 28
paste input "[STREET_ADDRESS]"
type input "[STREET_ADDRESS]"
click at [599, 526] on input "City" at bounding box center [793, 535] width 493 height 28
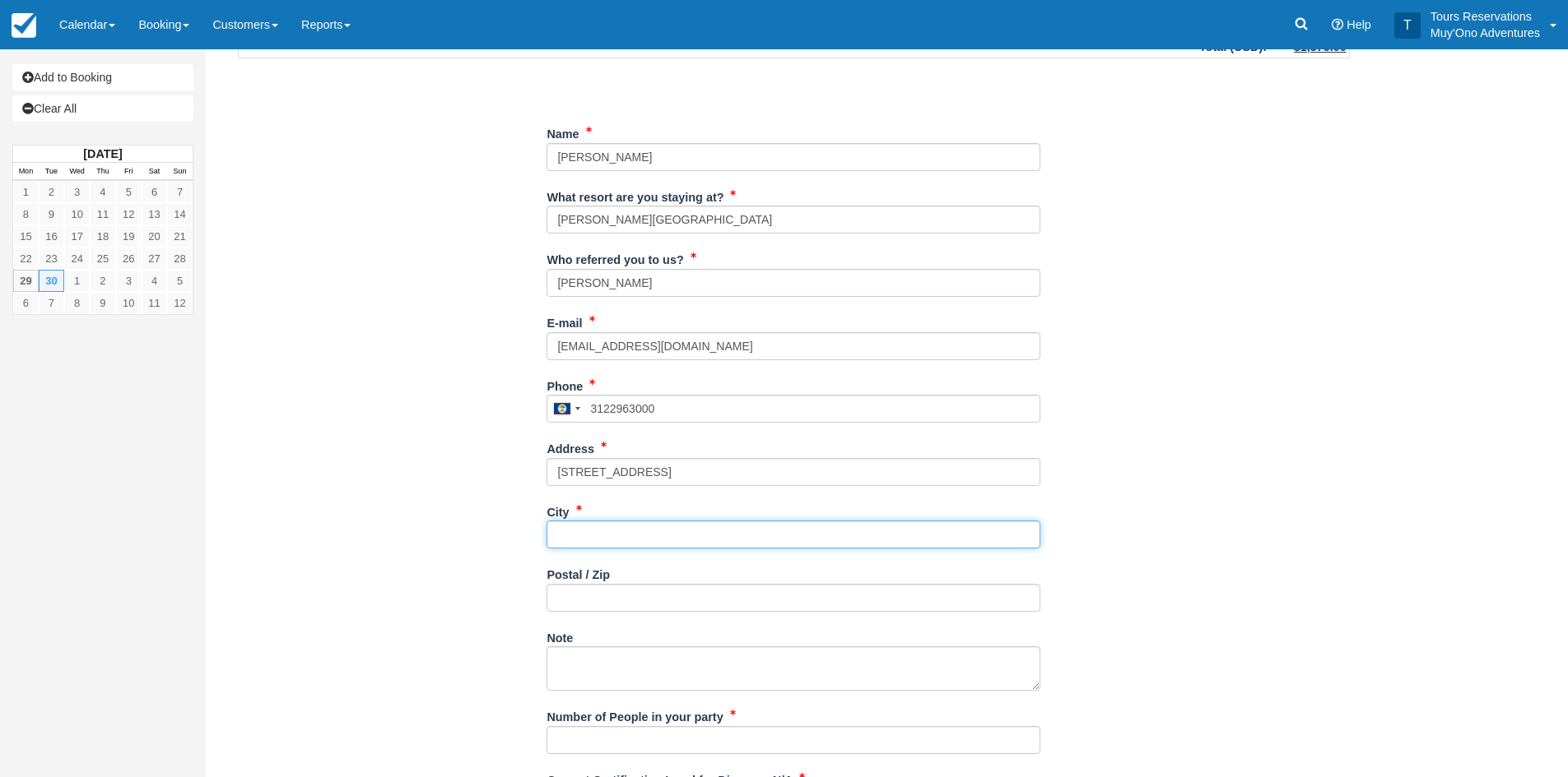
click at [590, 531] on input "City" at bounding box center [793, 535] width 493 height 28
paste input "Chicago"
type input "Chicago"
click at [596, 599] on input "Postal / Zip" at bounding box center [793, 598] width 493 height 28
click at [605, 594] on input "Postal / Zip" at bounding box center [793, 598] width 493 height 28
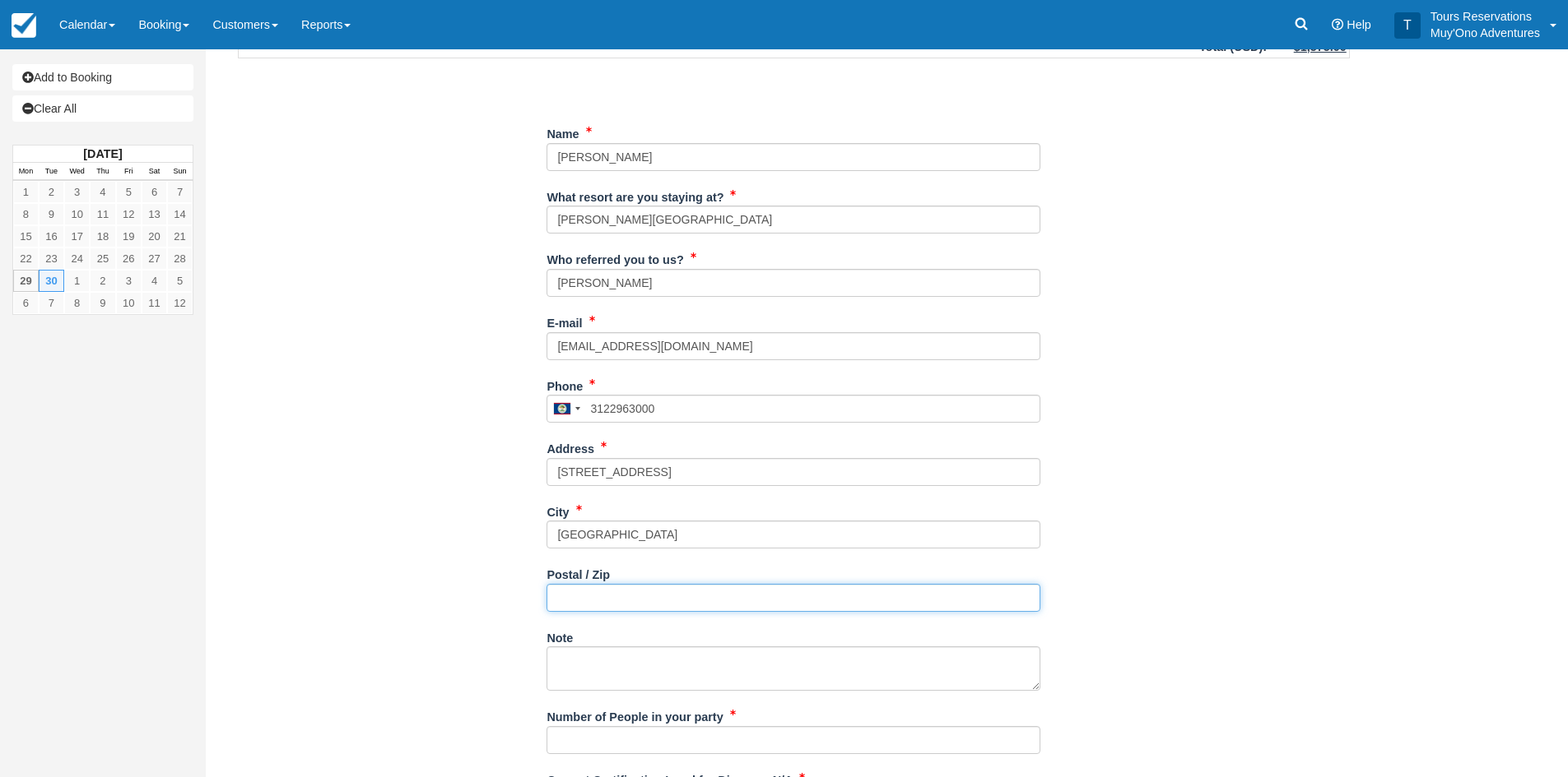
paste input "60618"
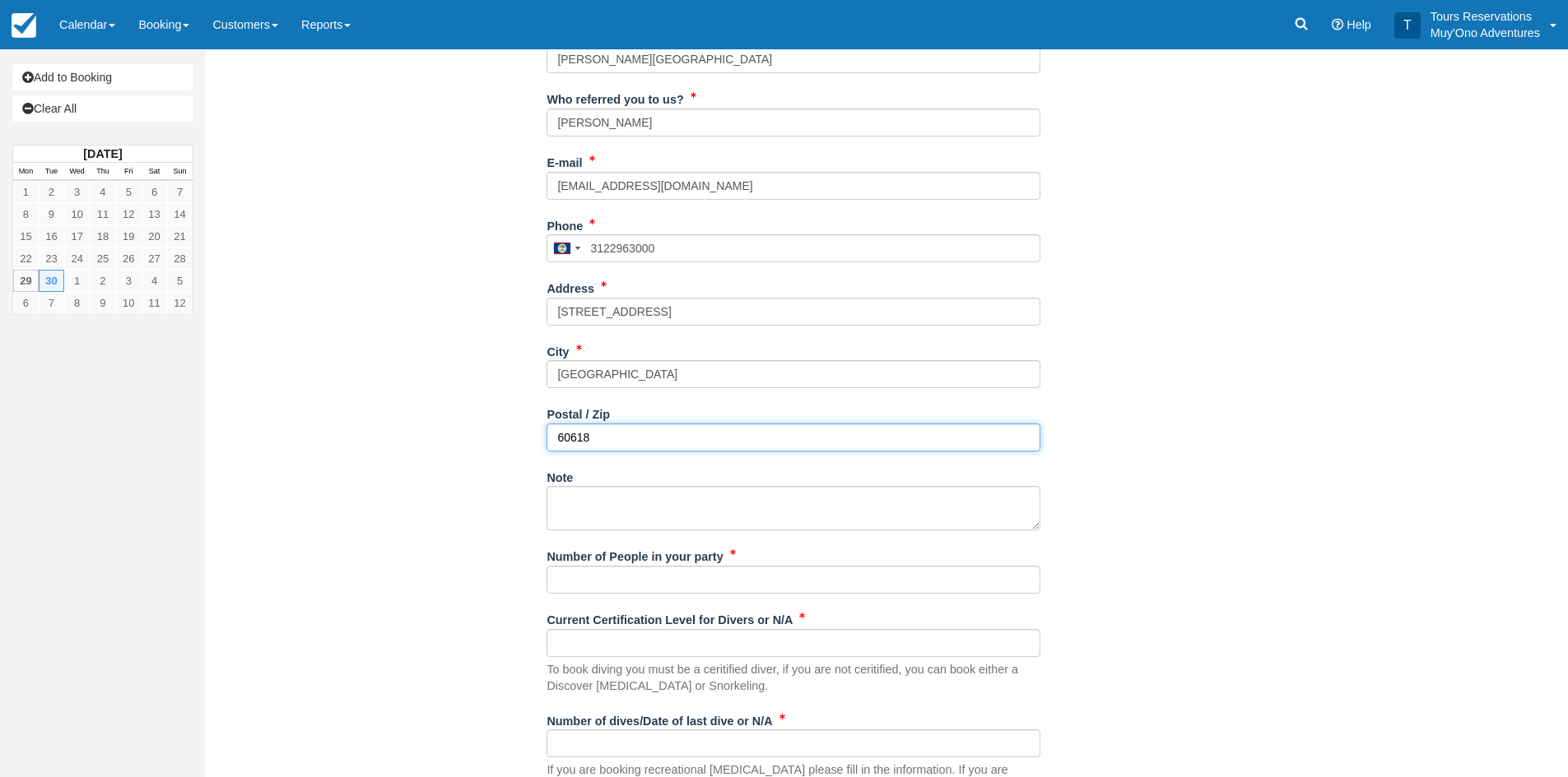
scroll to position [412, 0]
type input "60618"
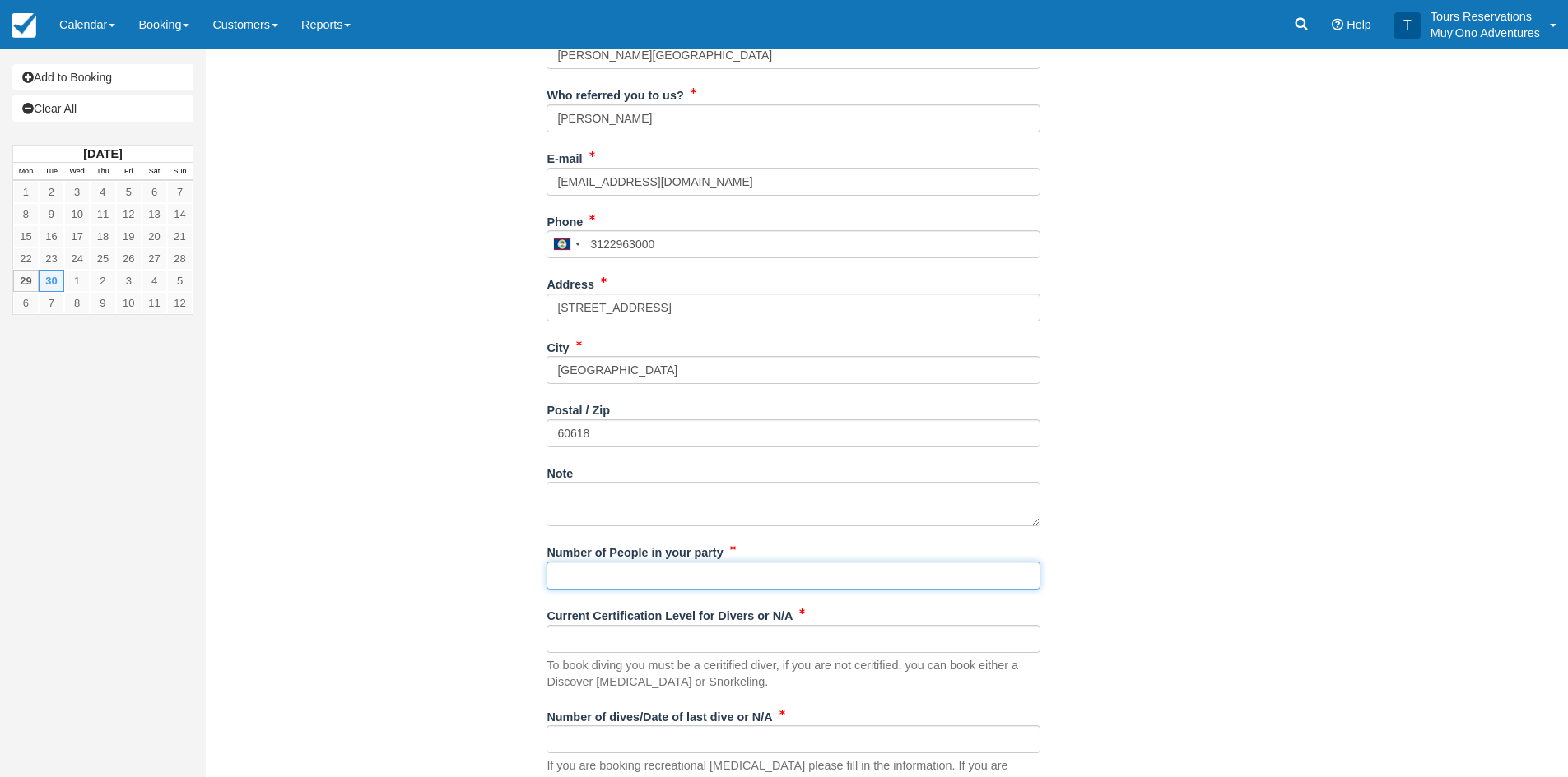
click at [610, 583] on input "Number of People in your party" at bounding box center [793, 576] width 493 height 28
drag, startPoint x: 568, startPoint y: 578, endPoint x: 552, endPoint y: 577, distance: 16.0
click at [552, 577] on input "2 Adults" at bounding box center [793, 576] width 493 height 28
type input "5 Adults"
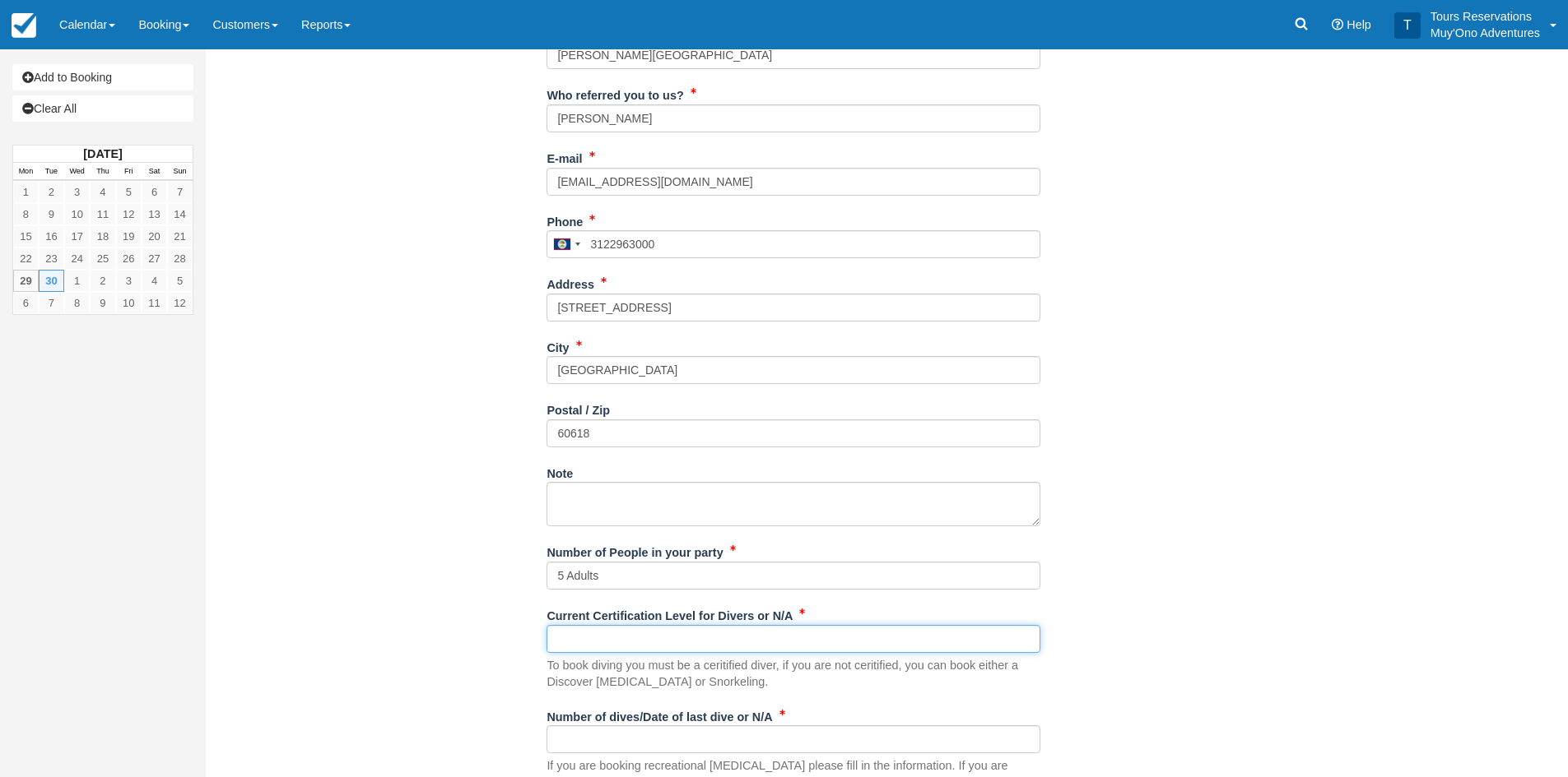
click at [648, 638] on input "Current Certification Level for Divers or N/A" at bounding box center [793, 639] width 493 height 28
type input "N/A"
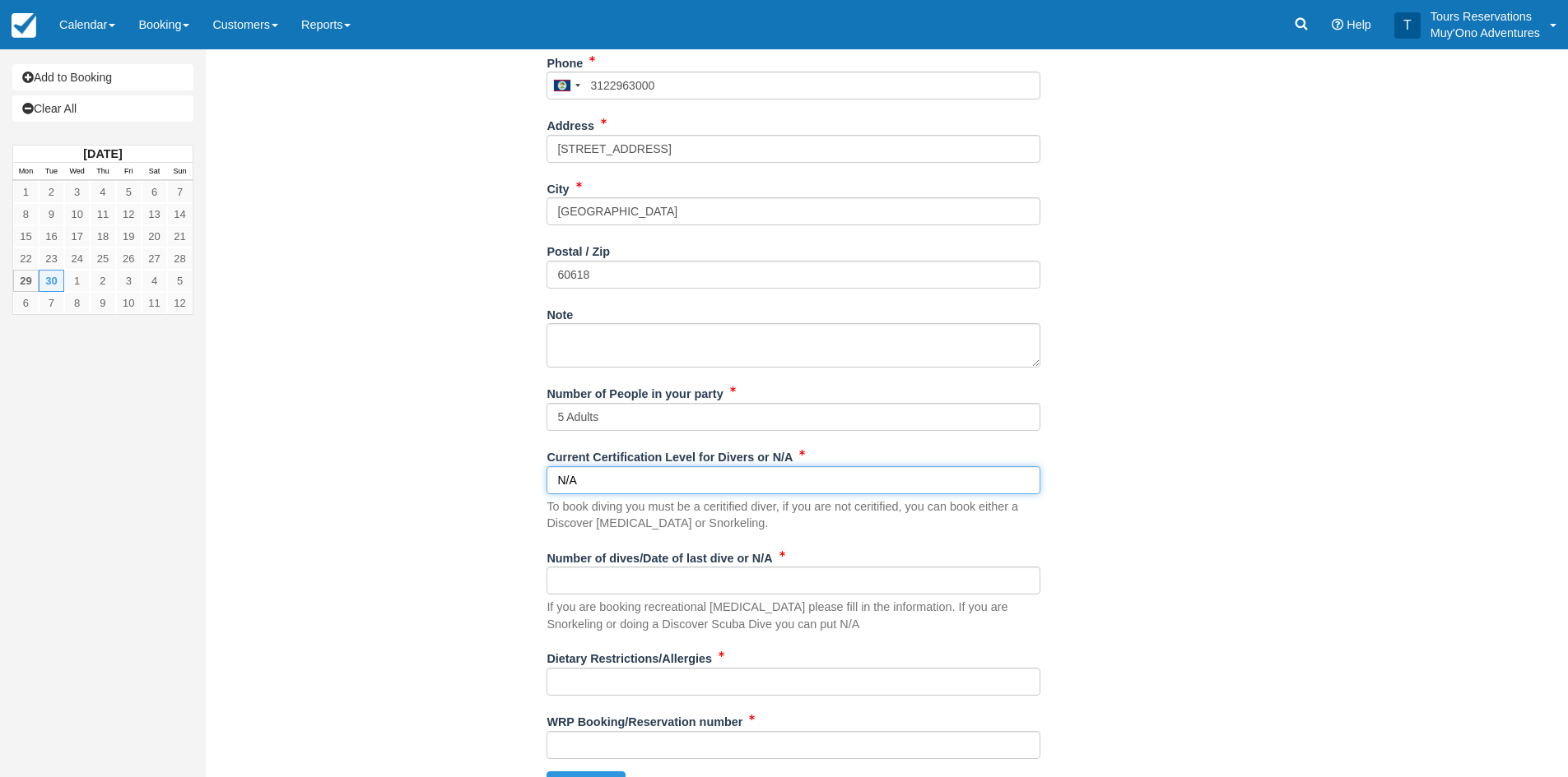
scroll to position [576, 0]
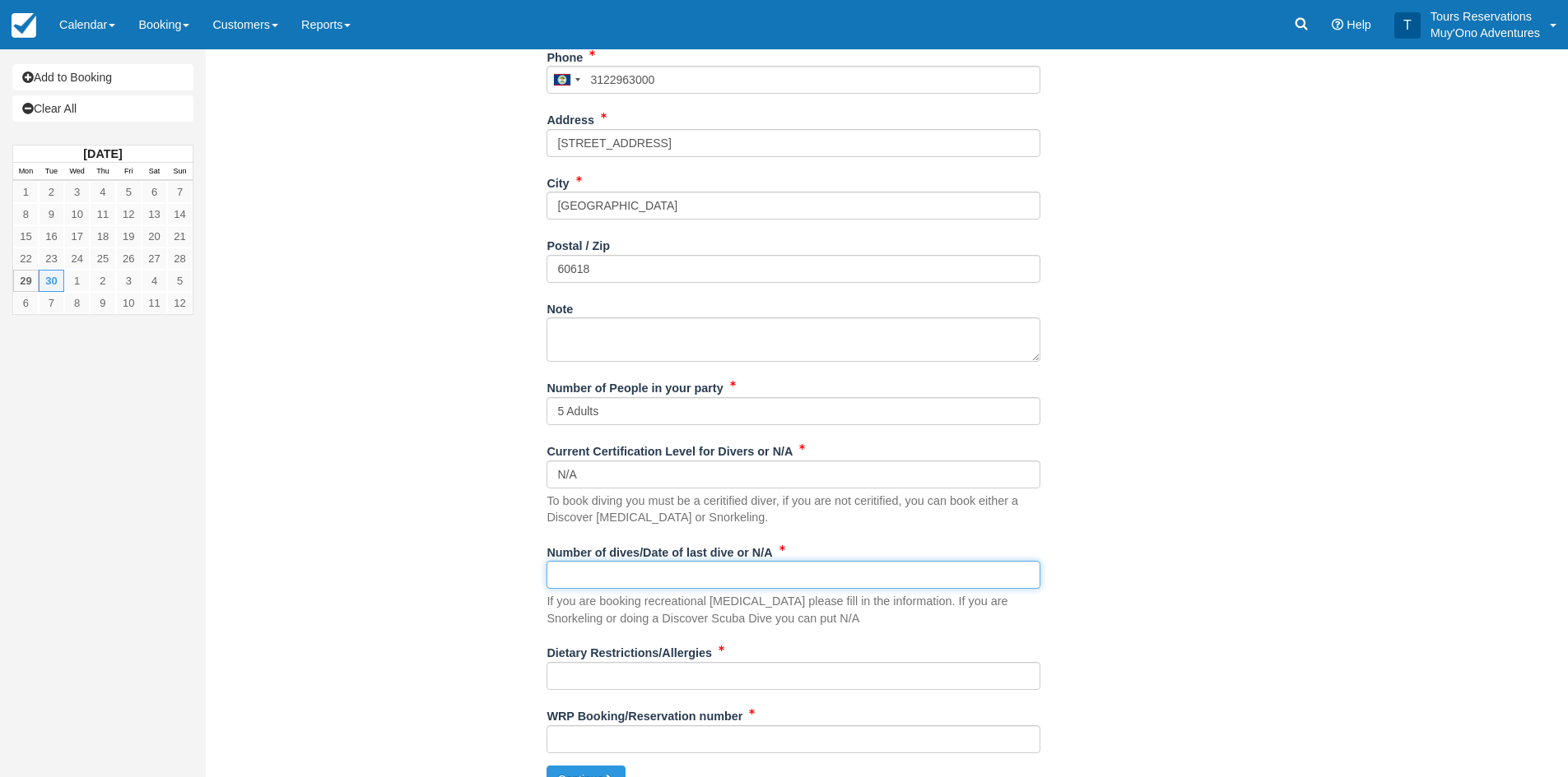
click at [618, 573] on input "Number of dives/Date of last dive or N/A" at bounding box center [793, 575] width 493 height 28
type input "N/A"
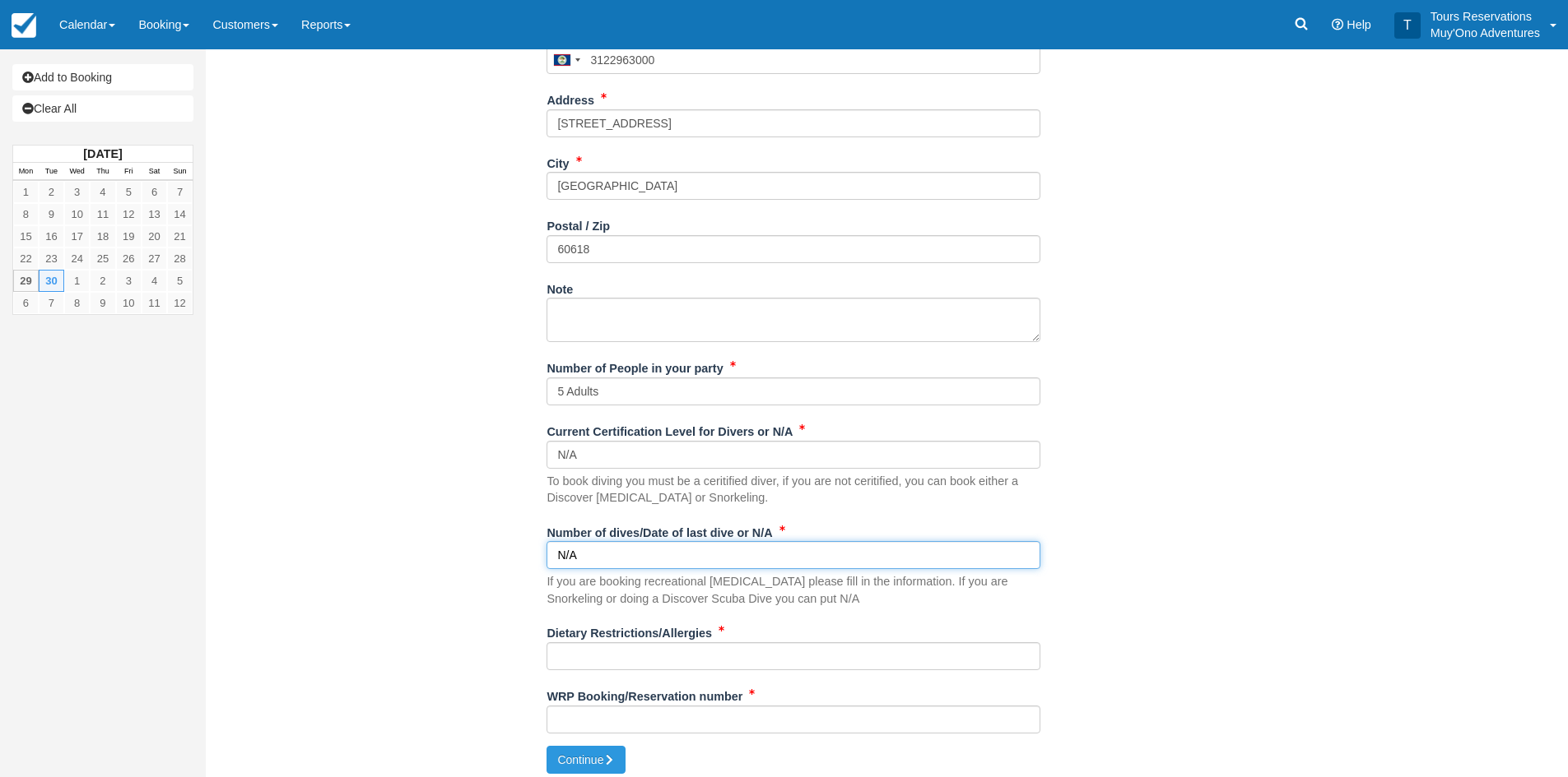
scroll to position [604, 0]
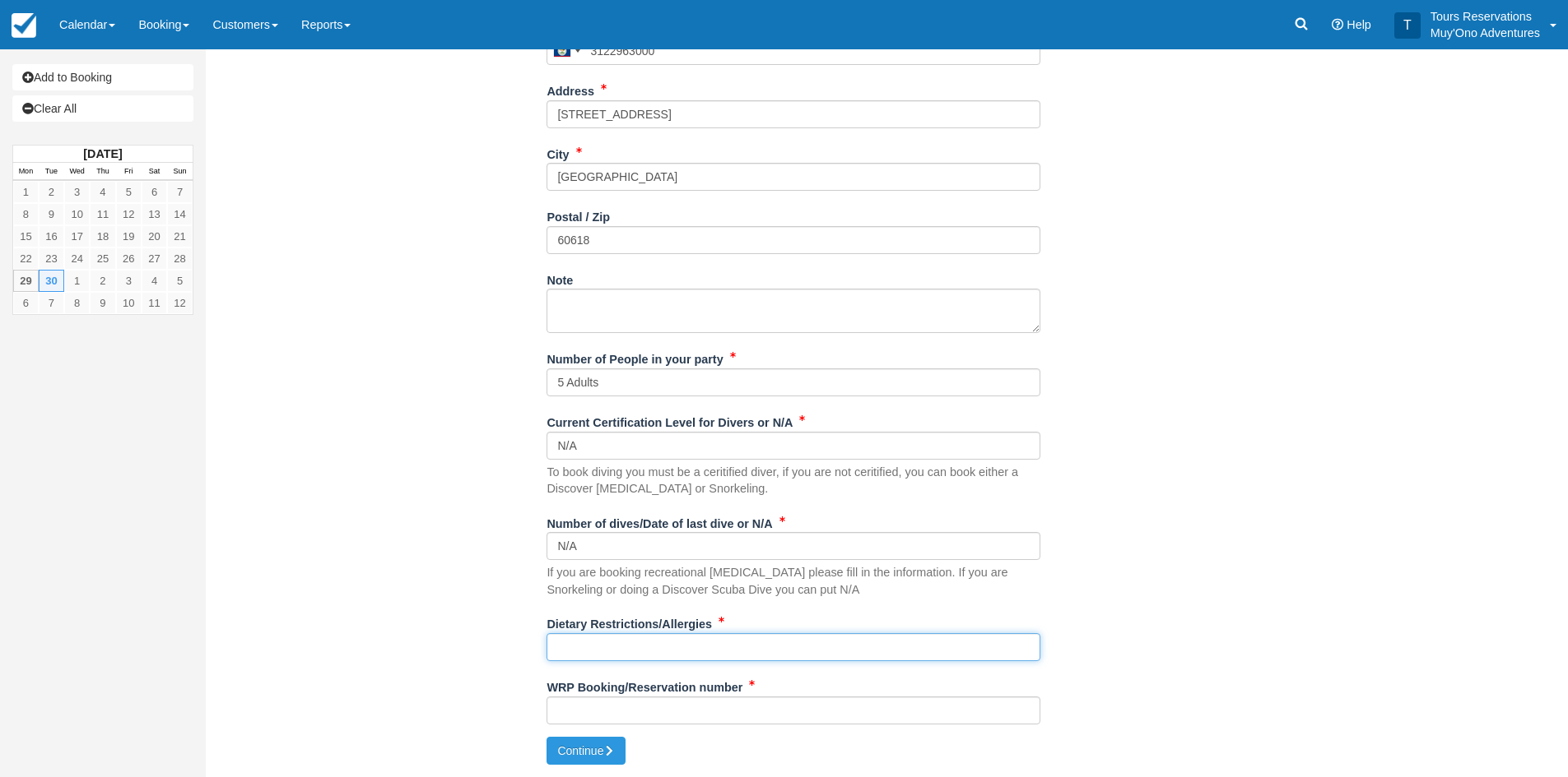
click at [593, 643] on input "Dietary Restrictions/Allergies" at bounding box center [793, 648] width 493 height 28
type input "None"
click at [581, 709] on input "WRP Booking/Reservation number" at bounding box center [793, 710] width 493 height 28
click at [601, 707] on input "WRP Booking/Reservation number" at bounding box center [793, 710] width 493 height 28
paste input "48745207"
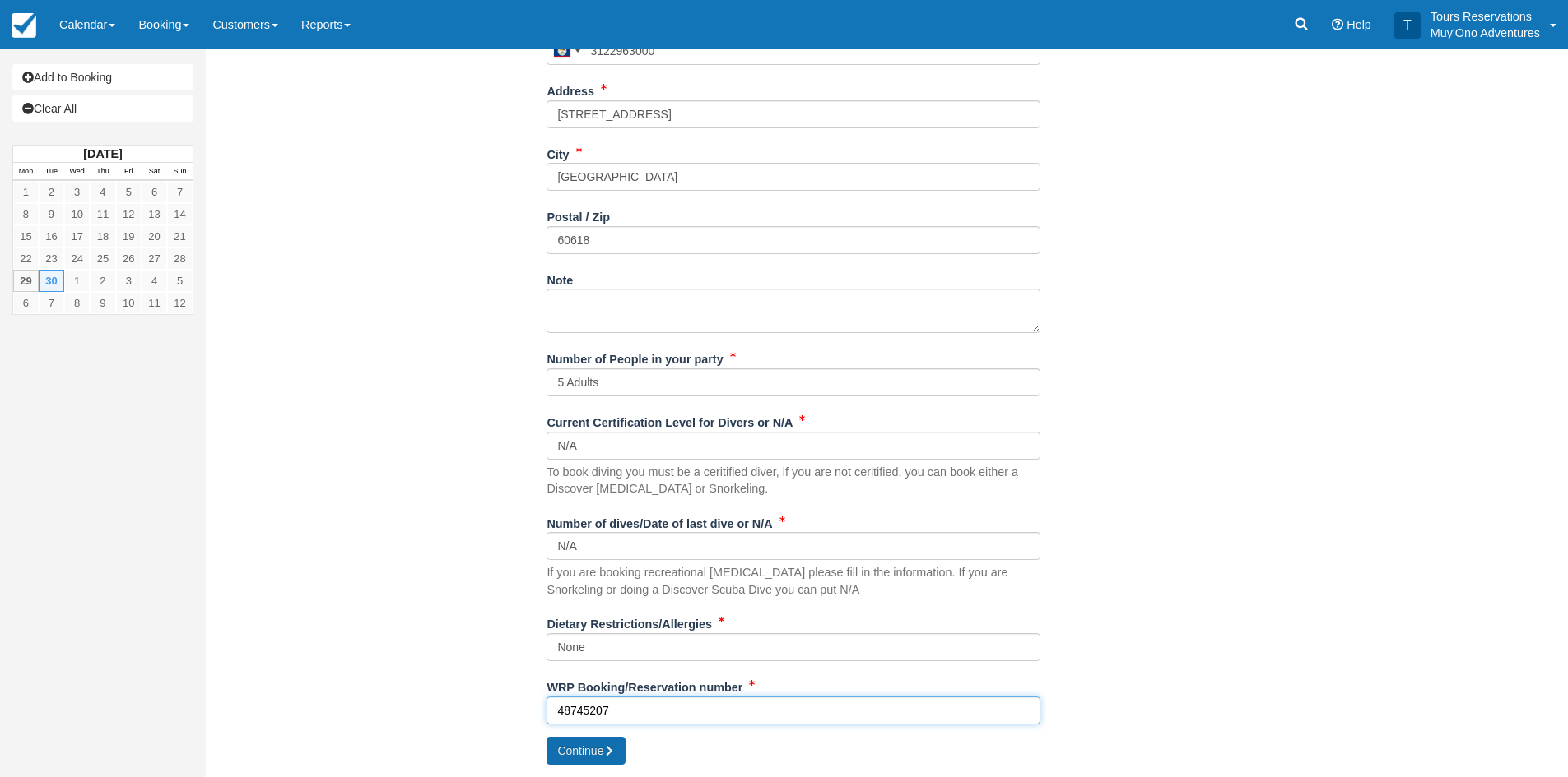
type input "48745207"
click at [587, 754] on button "Continue" at bounding box center [586, 751] width 79 height 28
type input "+5013122963000"
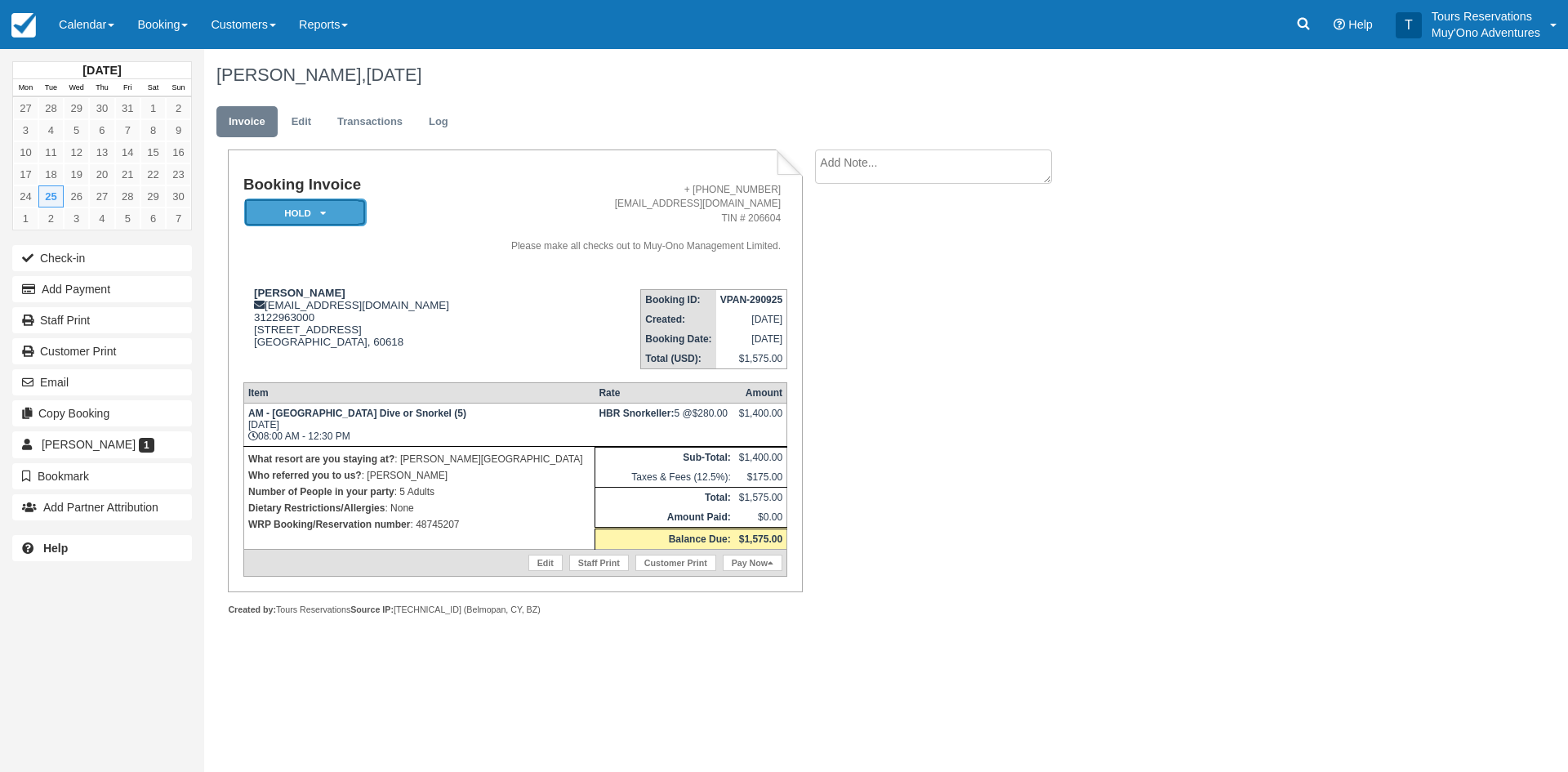
click at [340, 210] on em "HOLD" at bounding box center [305, 212] width 122 height 28
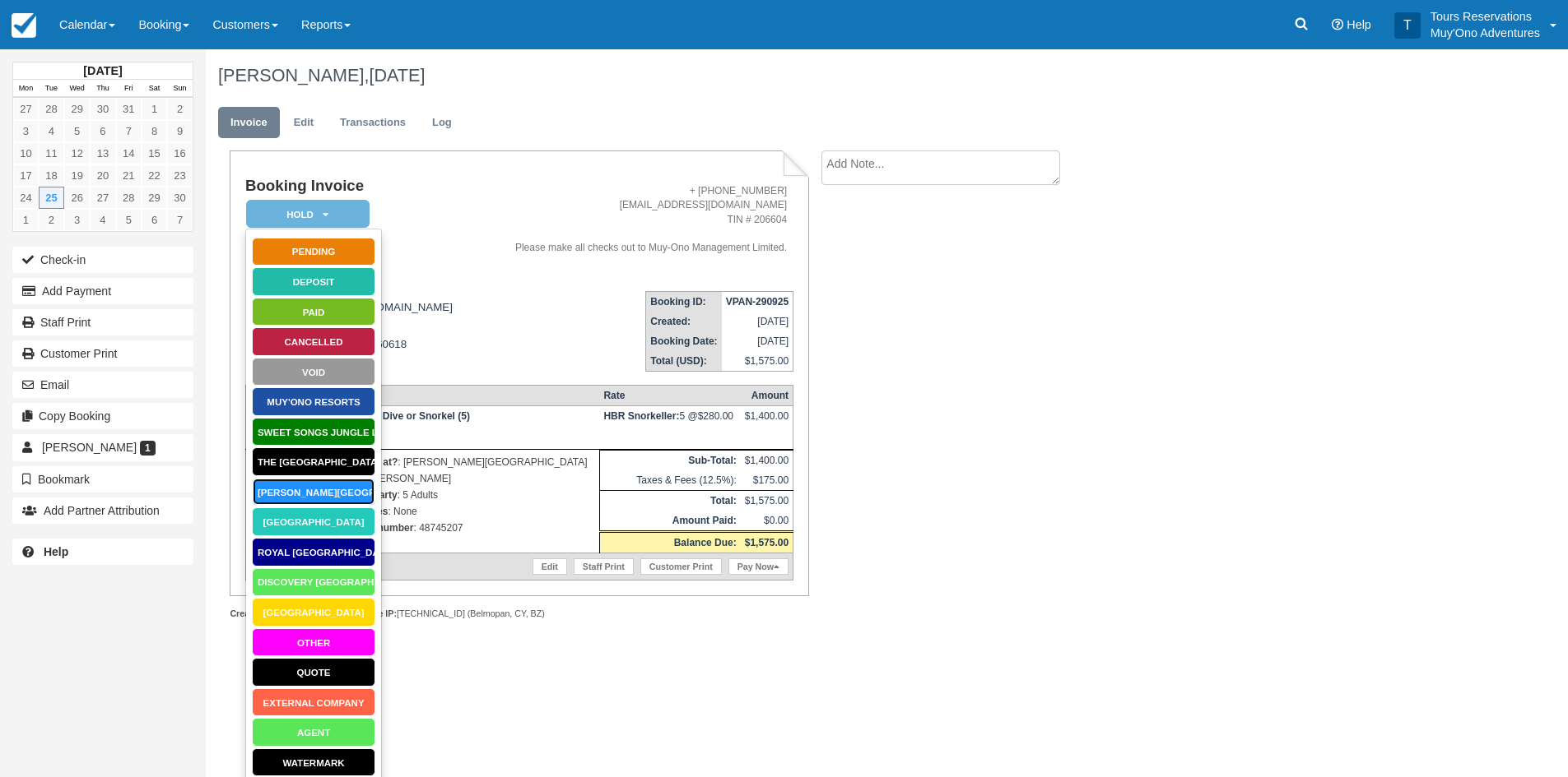
click at [310, 490] on link "[PERSON_NAME][GEOGRAPHIC_DATA]" at bounding box center [314, 491] width 123 height 29
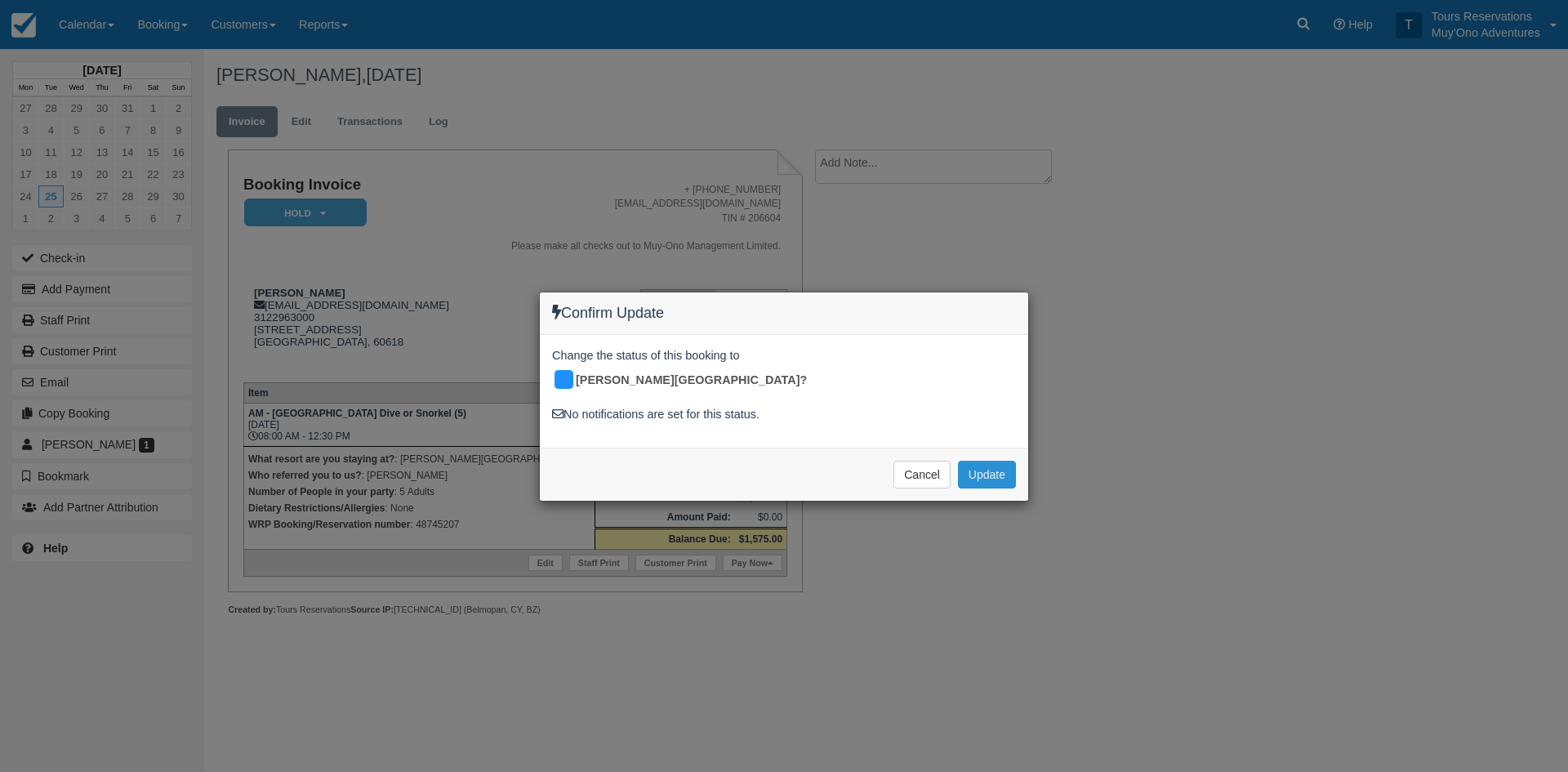
click at [976, 461] on button "Update" at bounding box center [986, 474] width 58 height 28
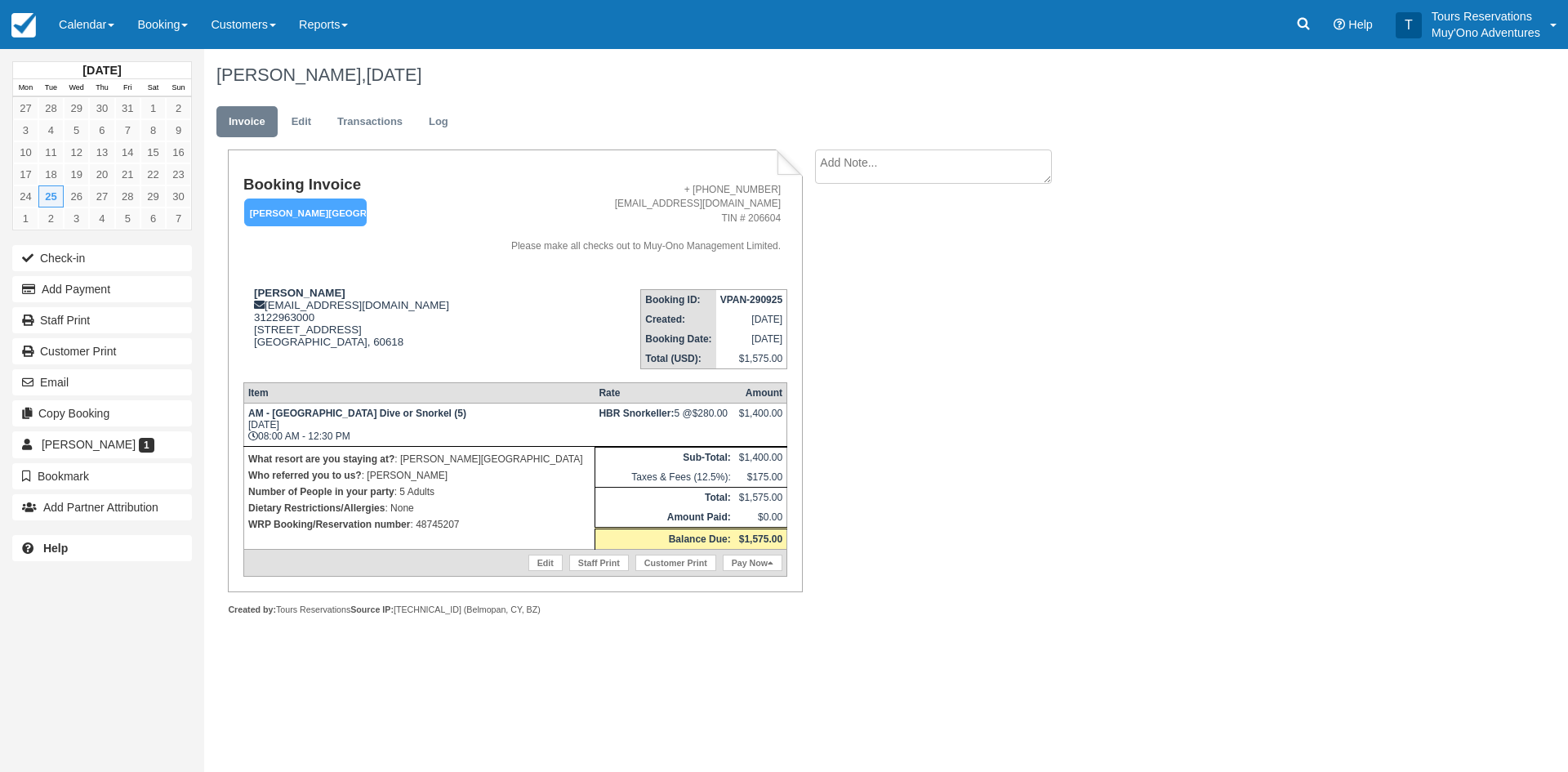
click at [934, 162] on textarea at bounding box center [934, 166] width 237 height 35
type textarea "Paid In Webrez"
click at [855, 248] on button "Create" at bounding box center [852, 260] width 73 height 28
drag, startPoint x: 753, startPoint y: 299, endPoint x: 784, endPoint y: 299, distance: 31.0
click at [784, 299] on td "VPAN-290925" at bounding box center [752, 299] width 71 height 21
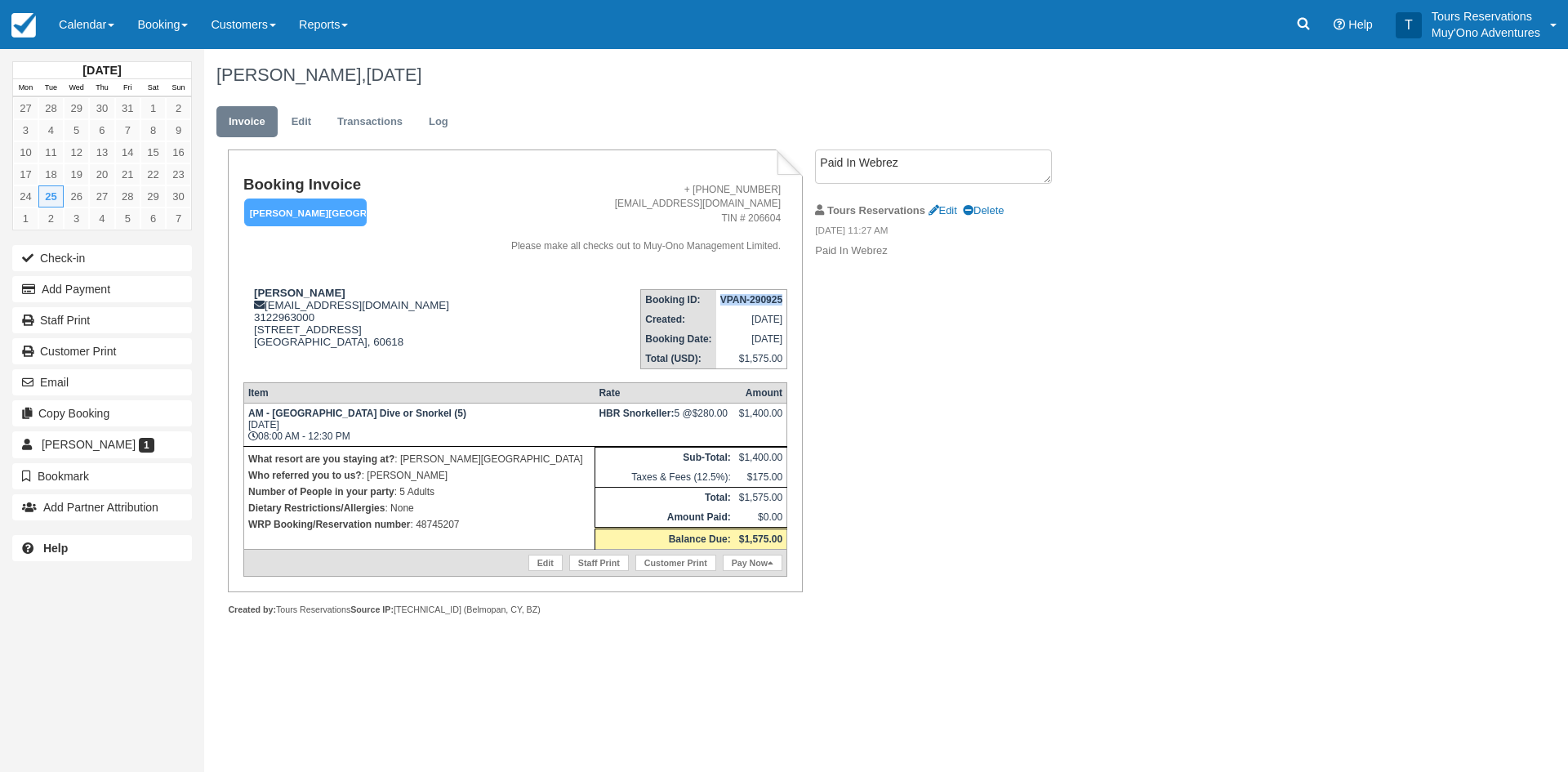
copy strong "VPAN-290925"
